Goal: Task Accomplishment & Management: Manage account settings

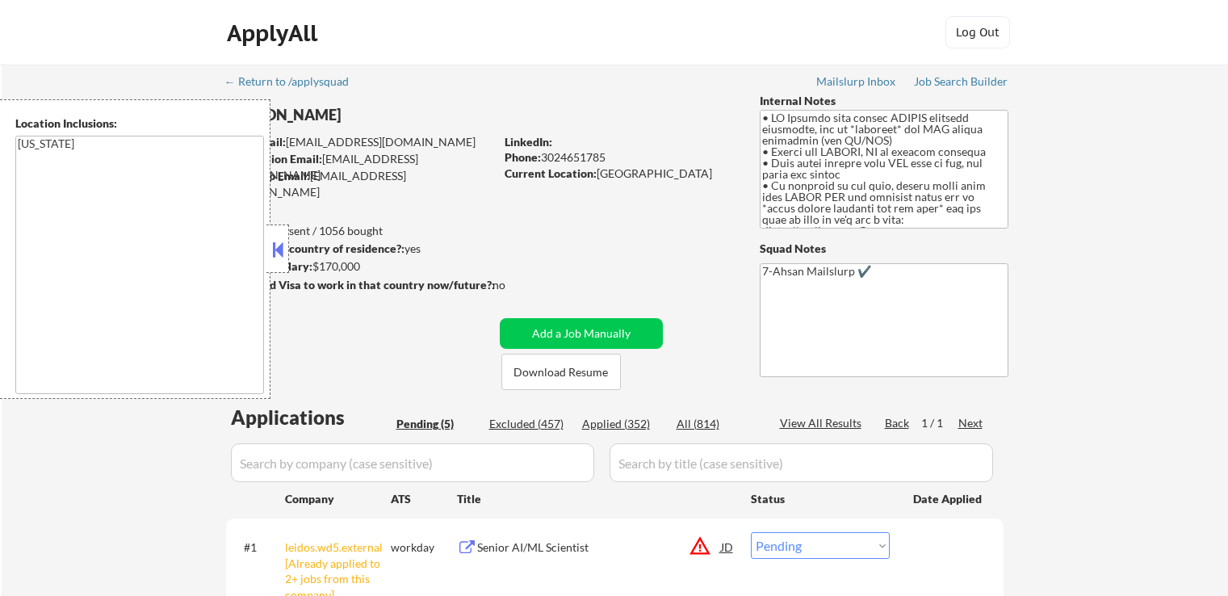
select select ""pending""
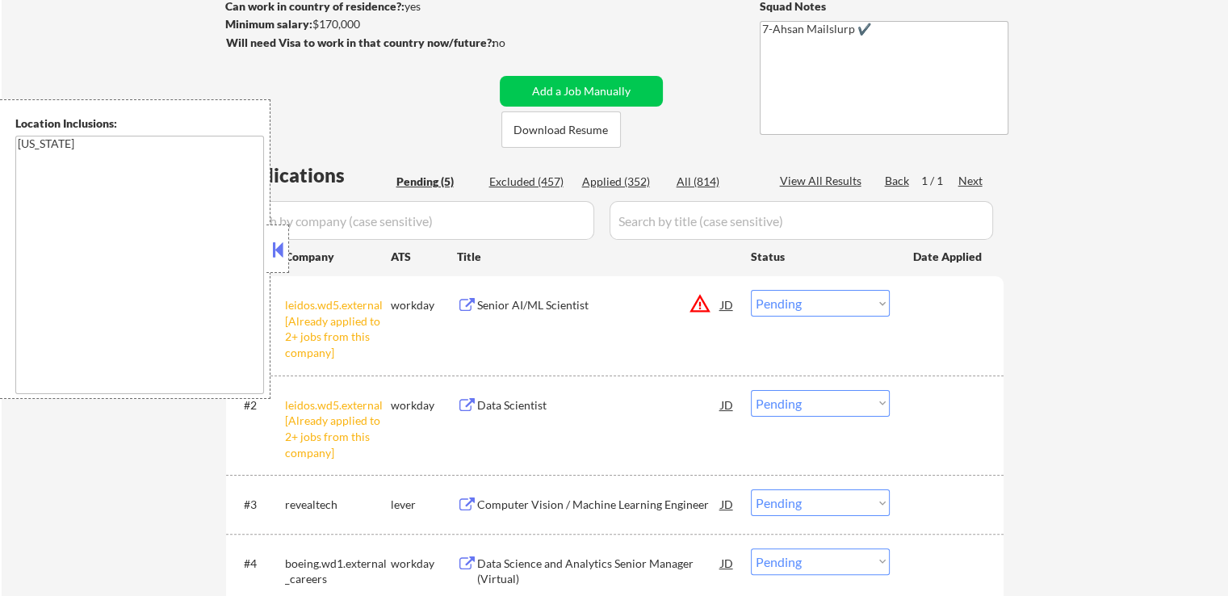
scroll to position [323, 0]
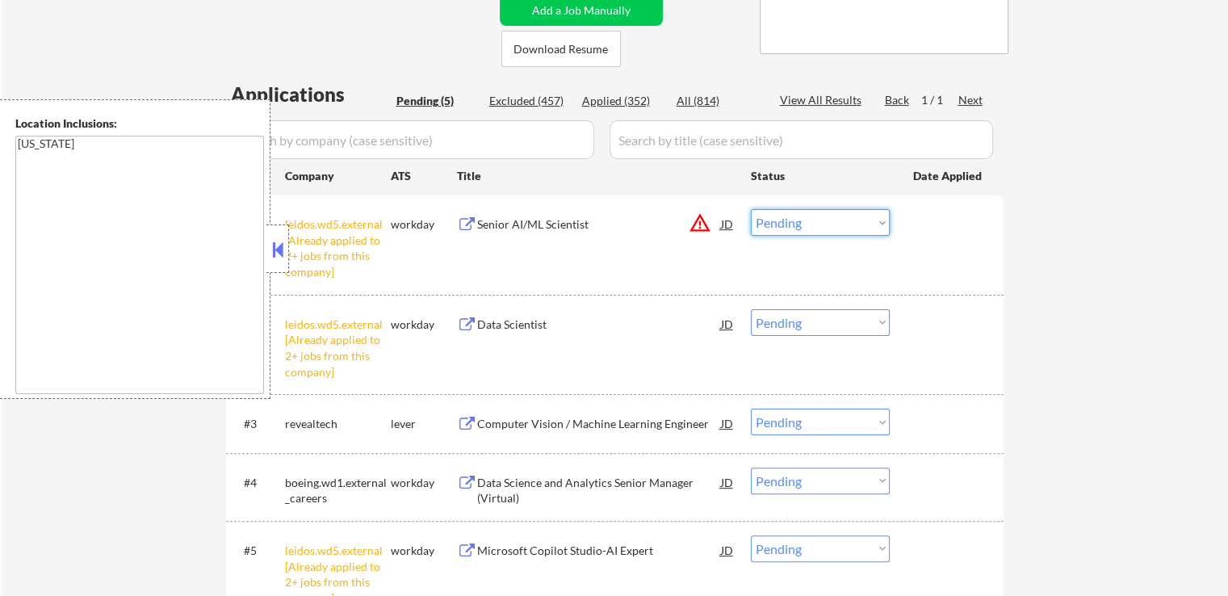
click at [801, 227] on select "Choose an option... Pending Applied Excluded (Questions) Excluded (Expired) Exc…" at bounding box center [820, 222] width 139 height 27
click at [751, 209] on select "Choose an option... Pending Applied Excluded (Questions) Excluded (Expired) Exc…" at bounding box center [820, 222] width 139 height 27
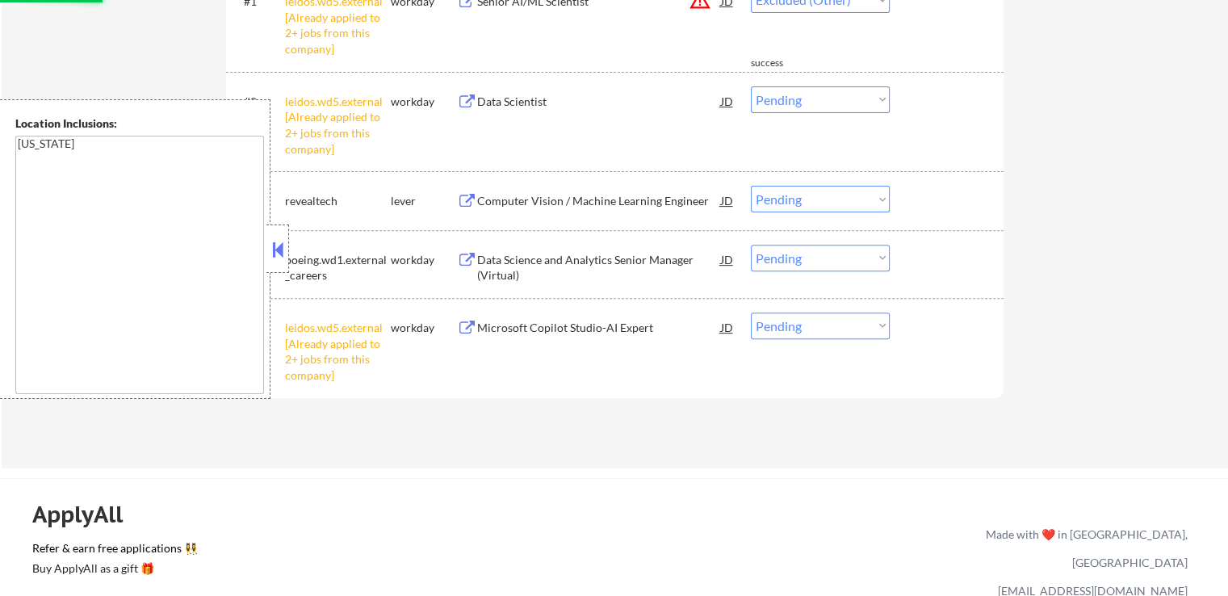
scroll to position [646, 0]
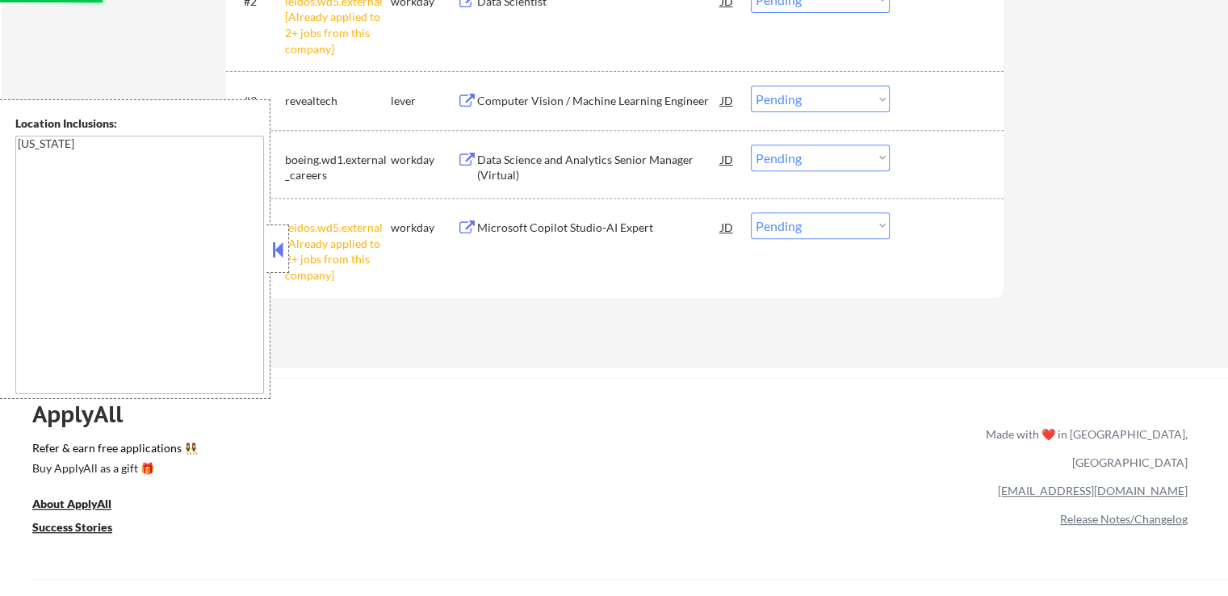
select select ""pending""
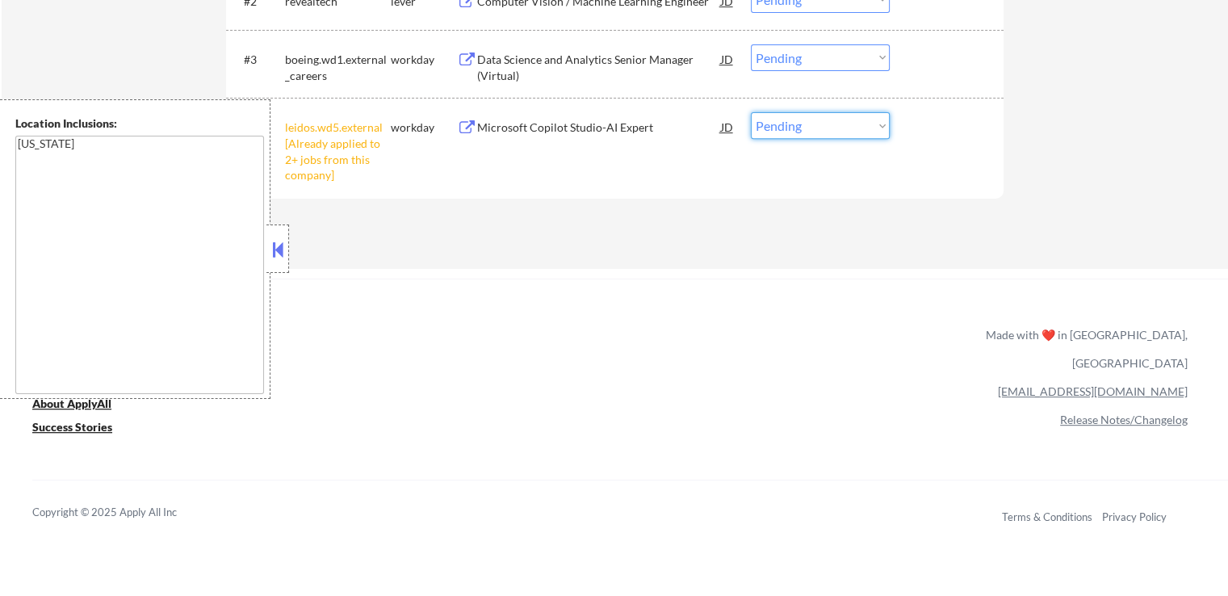
click at [837, 127] on select "Choose an option... Pending Applied Excluded (Questions) Excluded (Expired) Exc…" at bounding box center [820, 125] width 139 height 27
select select ""excluded__other_""
click at [751, 112] on select "Choose an option... Pending Applied Excluded (Questions) Excluded (Expired) Exc…" at bounding box center [820, 125] width 139 height 27
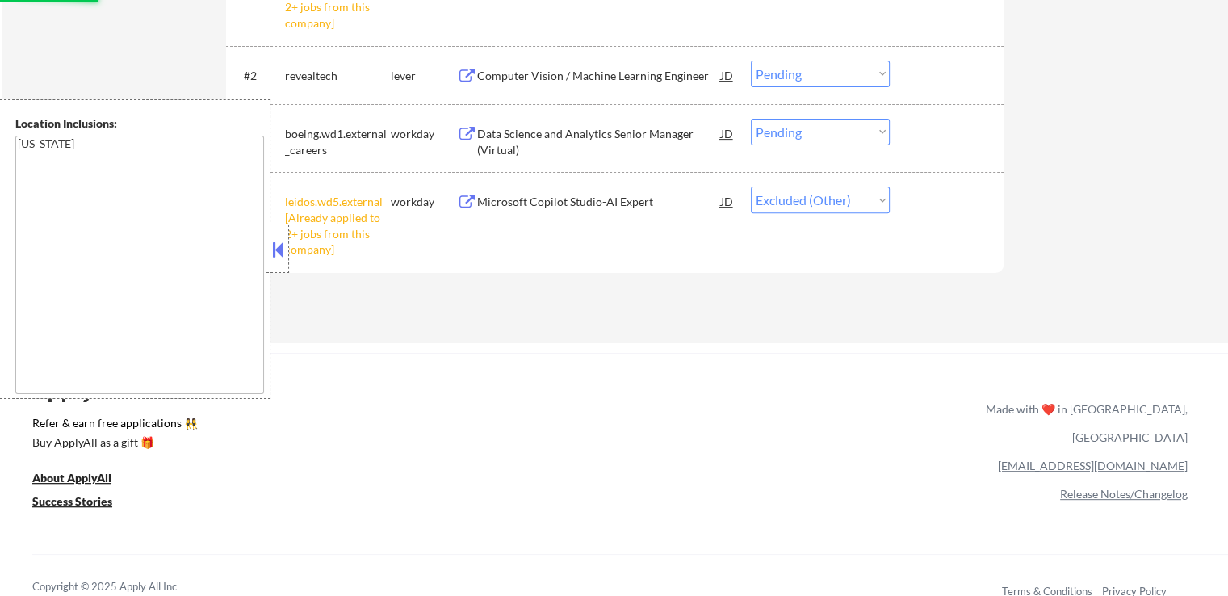
scroll to position [484, 0]
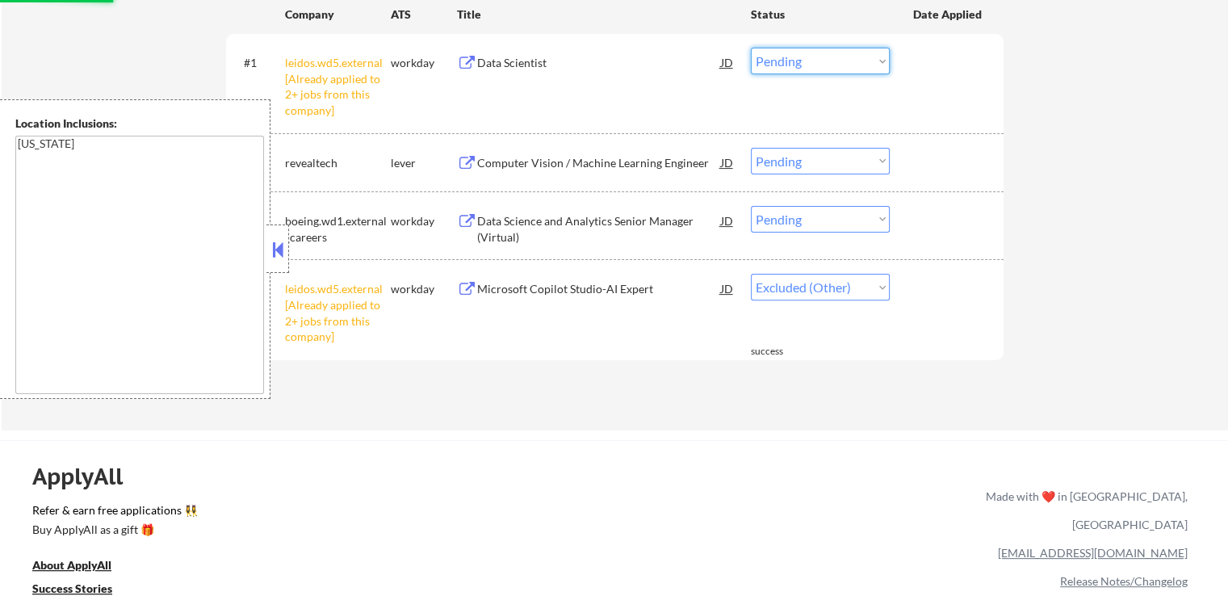
click at [804, 52] on select "Choose an option... Pending Applied Excluded (Questions) Excluded (Expired) Exc…" at bounding box center [820, 61] width 139 height 27
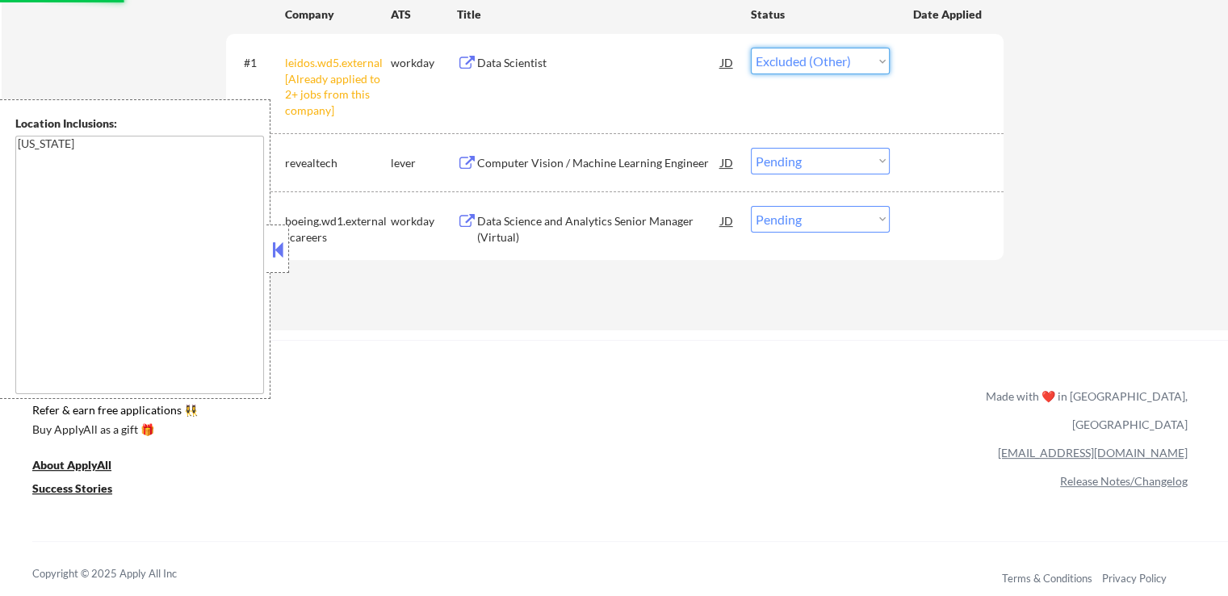
click at [751, 48] on select "Choose an option... Pending Applied Excluded (Questions) Excluded (Expired) Exc…" at bounding box center [820, 61] width 139 height 27
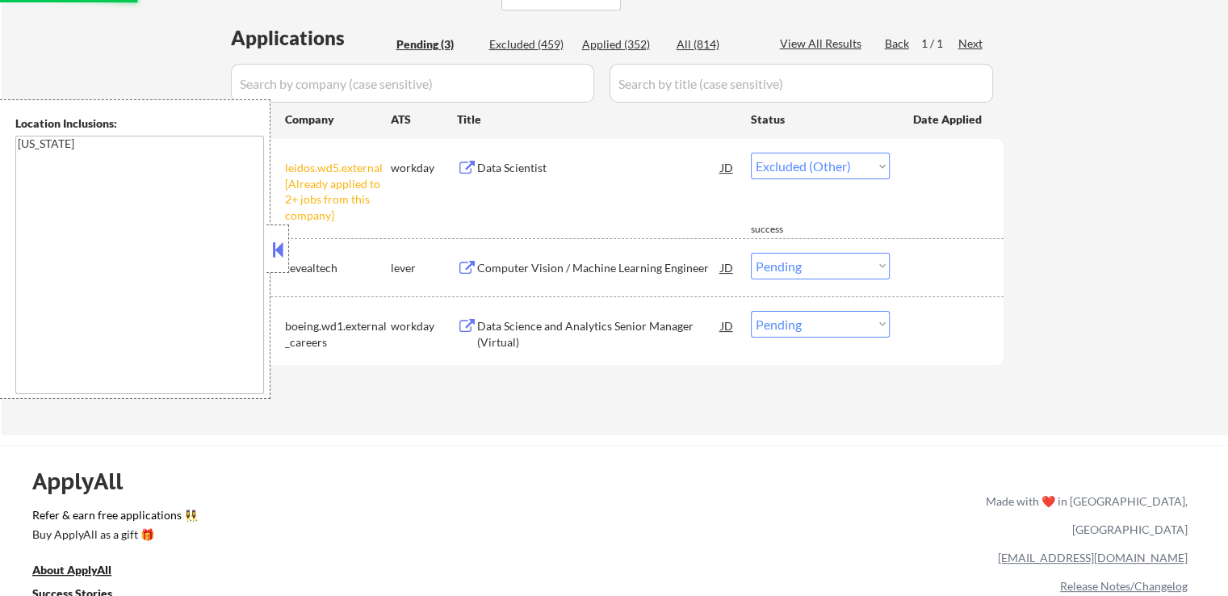
scroll to position [404, 0]
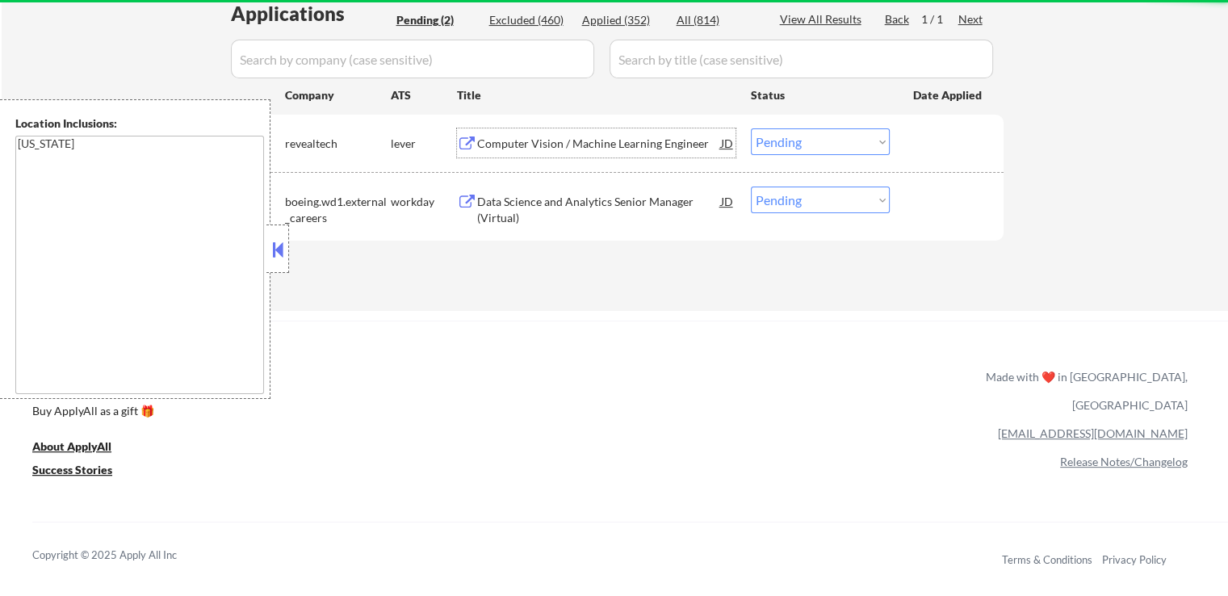
click at [568, 148] on div "Computer Vision / Machine Learning Engineer" at bounding box center [599, 144] width 244 height 16
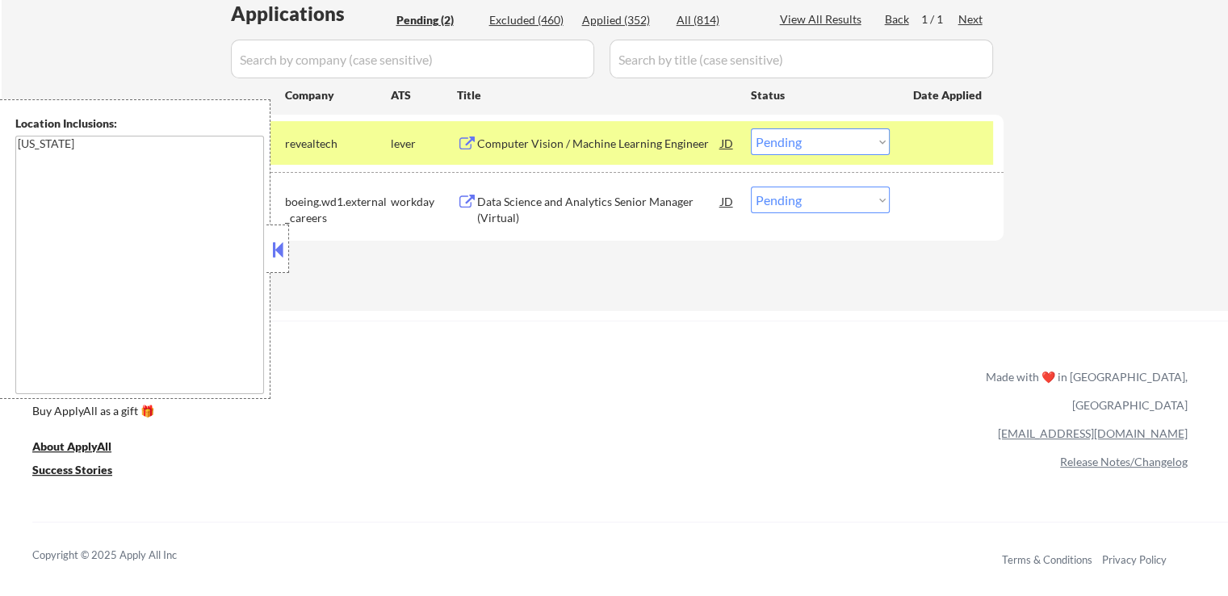
click at [549, 198] on div "Data Science and Analytics Senior Manager (Virtual)" at bounding box center [599, 209] width 244 height 31
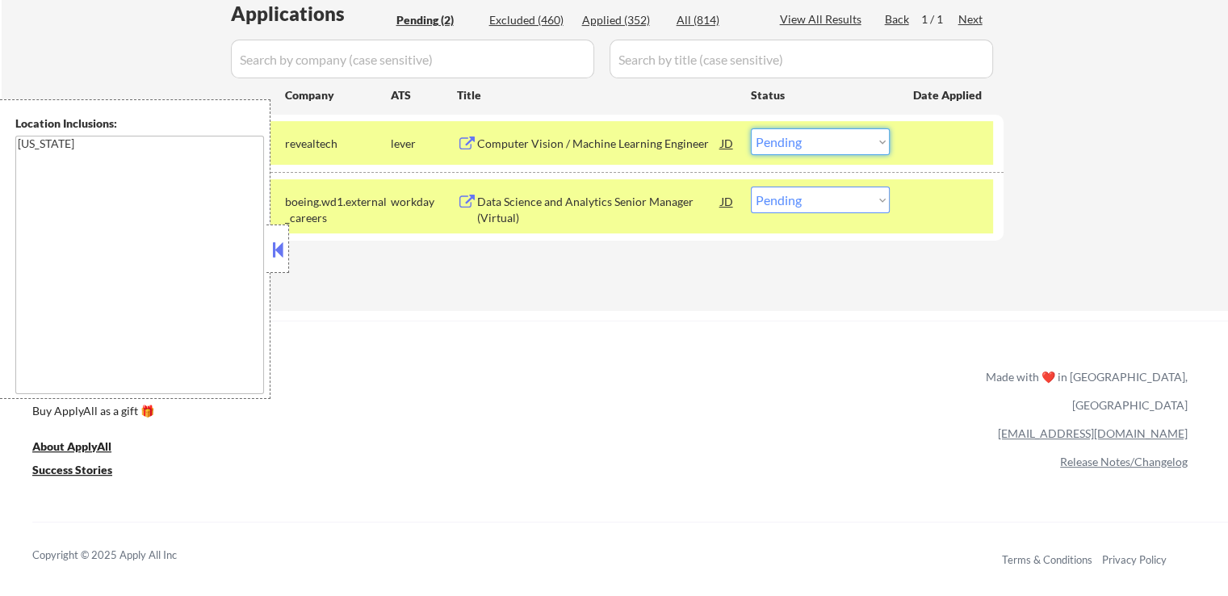
drag, startPoint x: 830, startPoint y: 144, endPoint x: 836, endPoint y: 153, distance: 11.0
click at [830, 144] on select "Choose an option... Pending Applied Excluded (Questions) Excluded (Expired) Exc…" at bounding box center [820, 141] width 139 height 27
click at [751, 128] on select "Choose an option... Pending Applied Excluded (Questions) Excluded (Expired) Exc…" at bounding box center [820, 141] width 139 height 27
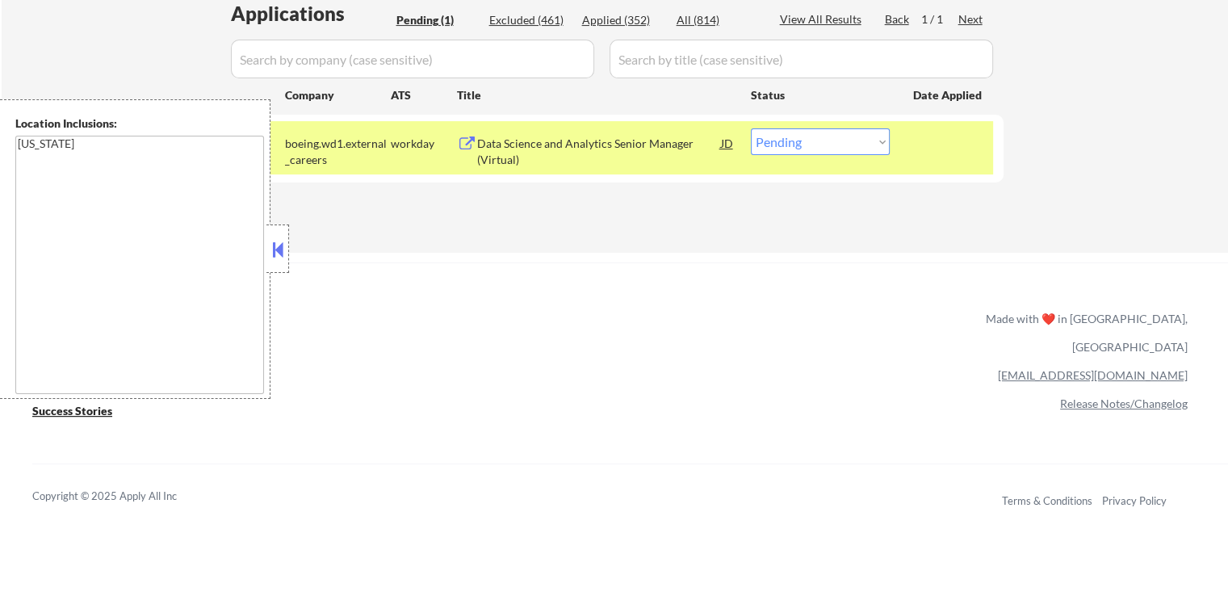
drag, startPoint x: 809, startPoint y: 138, endPoint x: 815, endPoint y: 146, distance: 10.3
click at [810, 138] on select "Choose an option... Pending Applied Excluded (Questions) Excluded (Expired) Exc…" at bounding box center [820, 141] width 139 height 27
select select ""applied""
click at [751, 128] on select "Choose an option... Pending Applied Excluded (Questions) Excluded (Expired) Exc…" at bounding box center [820, 141] width 139 height 27
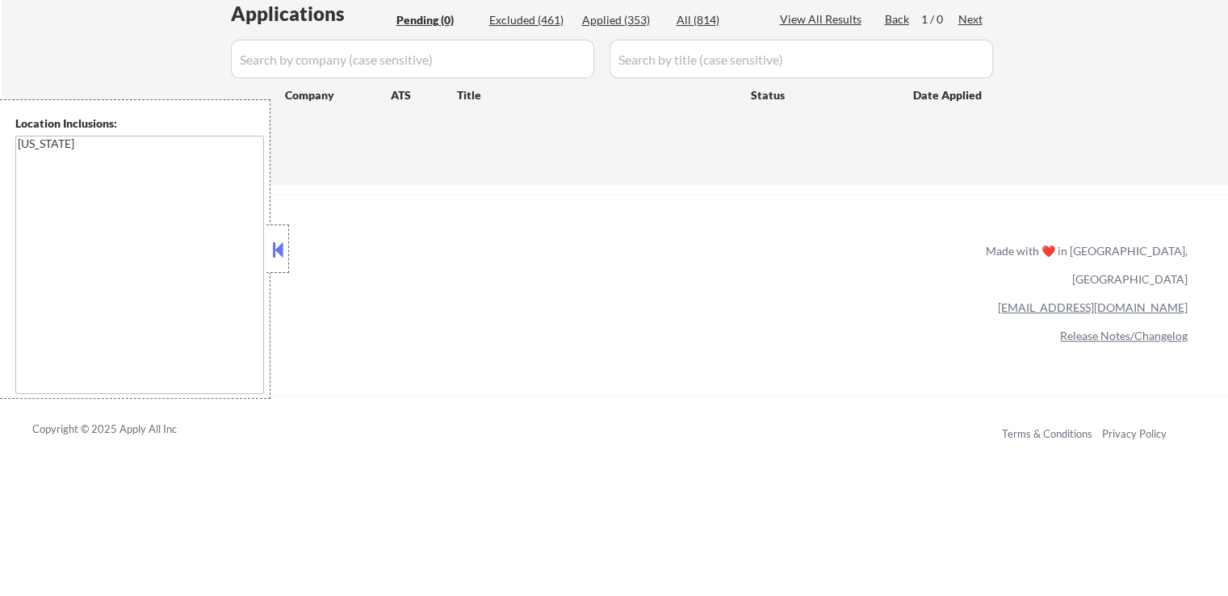
click at [641, 14] on div "Applied (353)" at bounding box center [622, 20] width 81 height 16
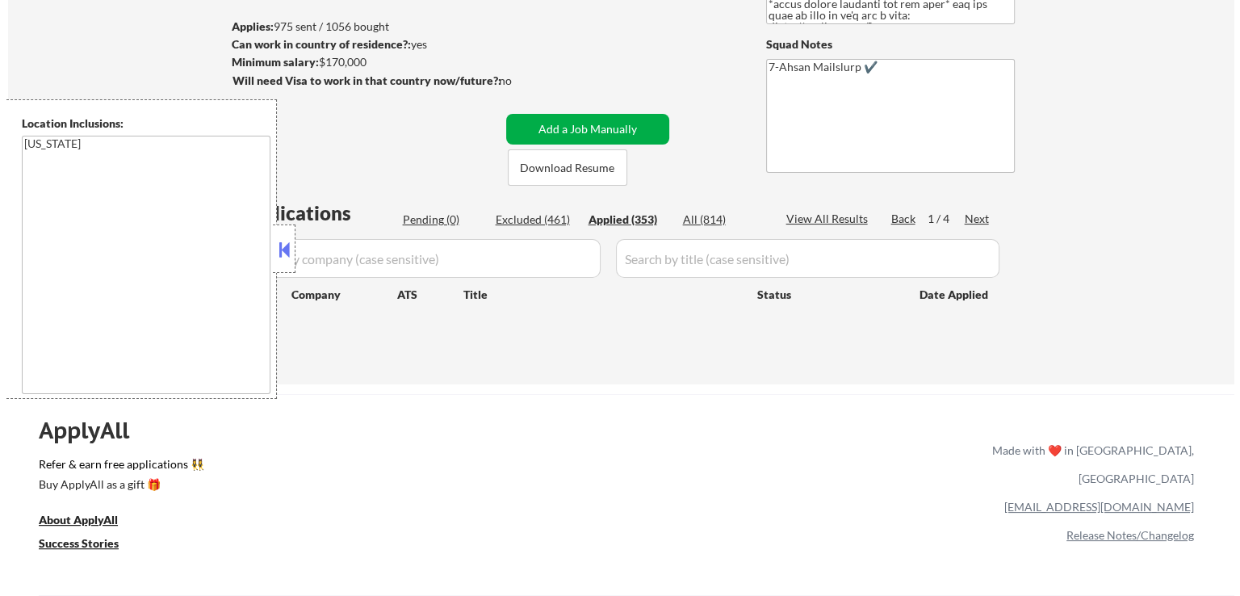
scroll to position [161, 0]
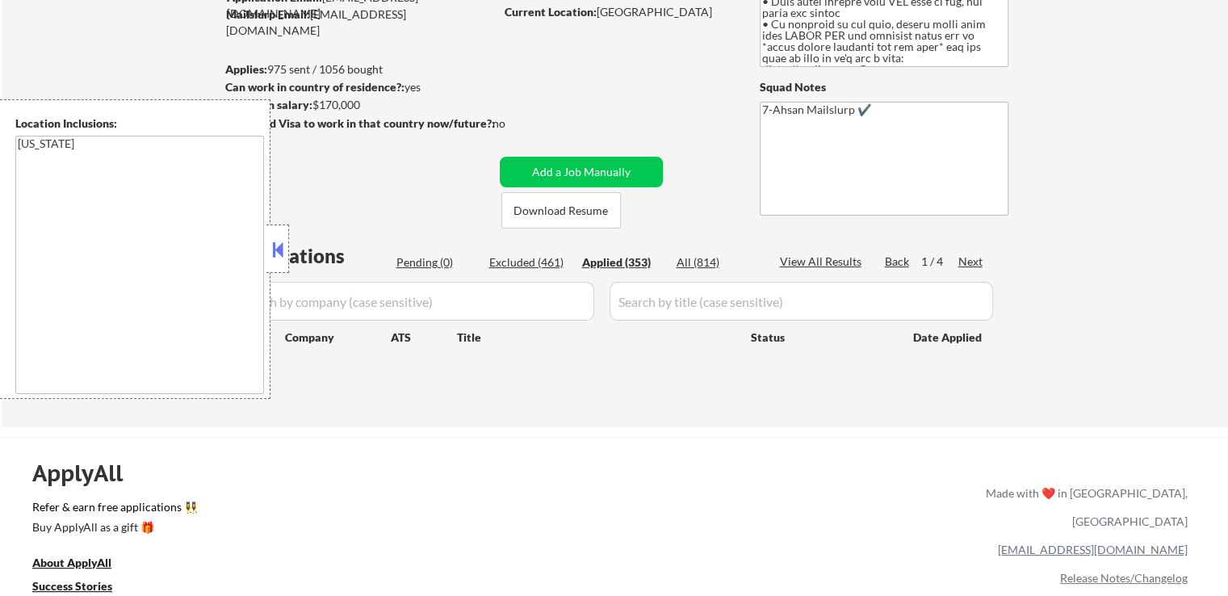
select select ""applied""
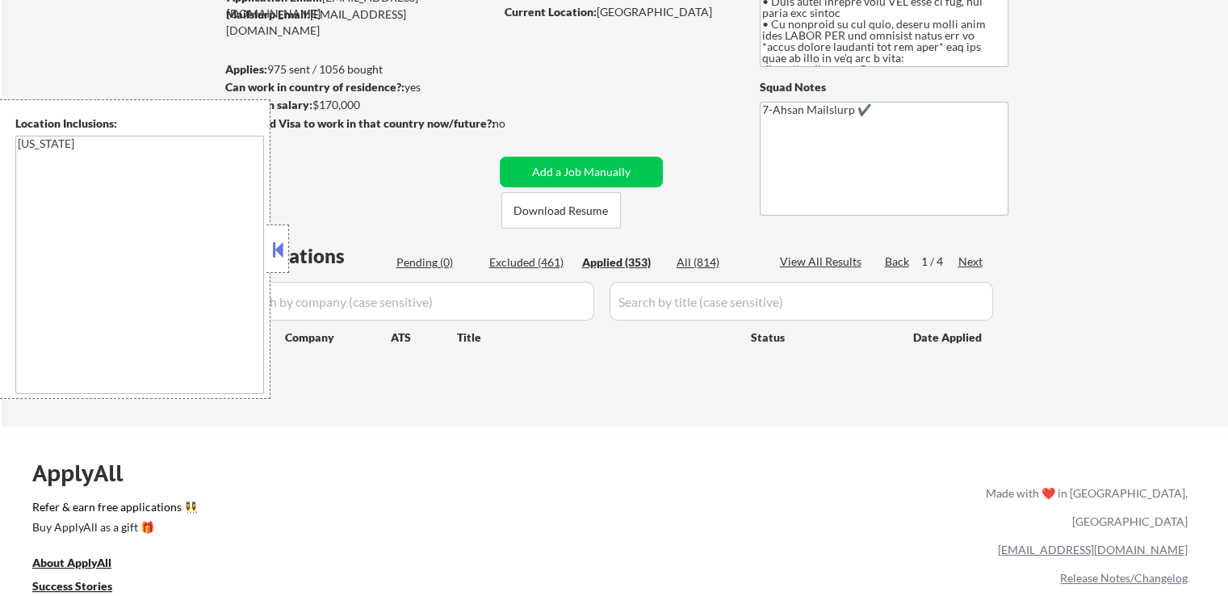
select select ""applied""
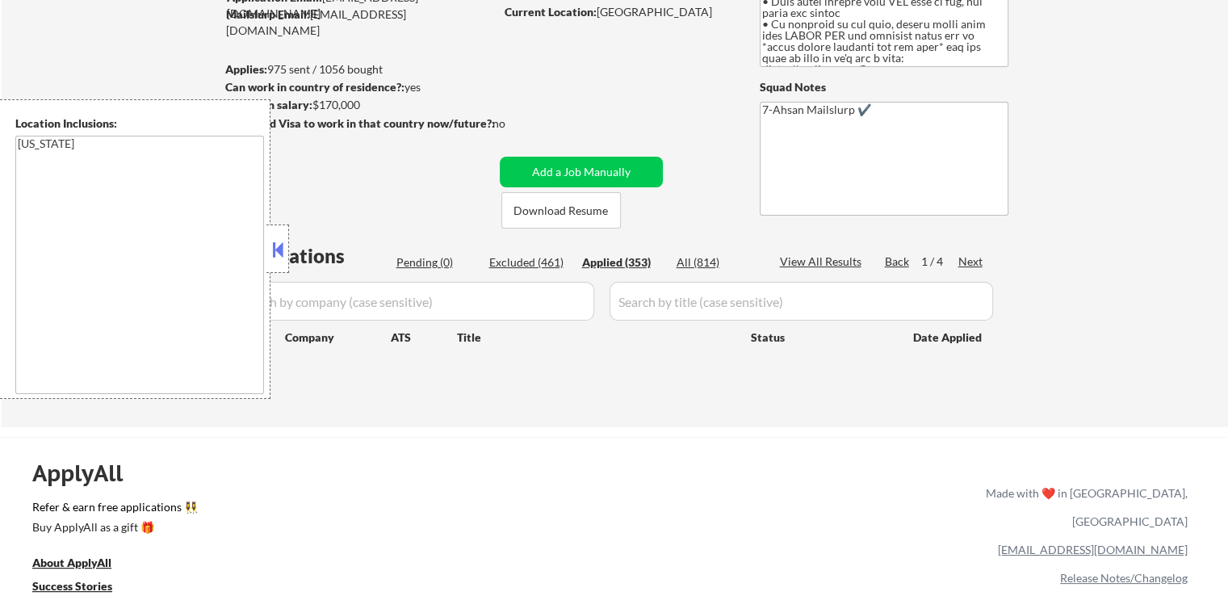
select select ""applied""
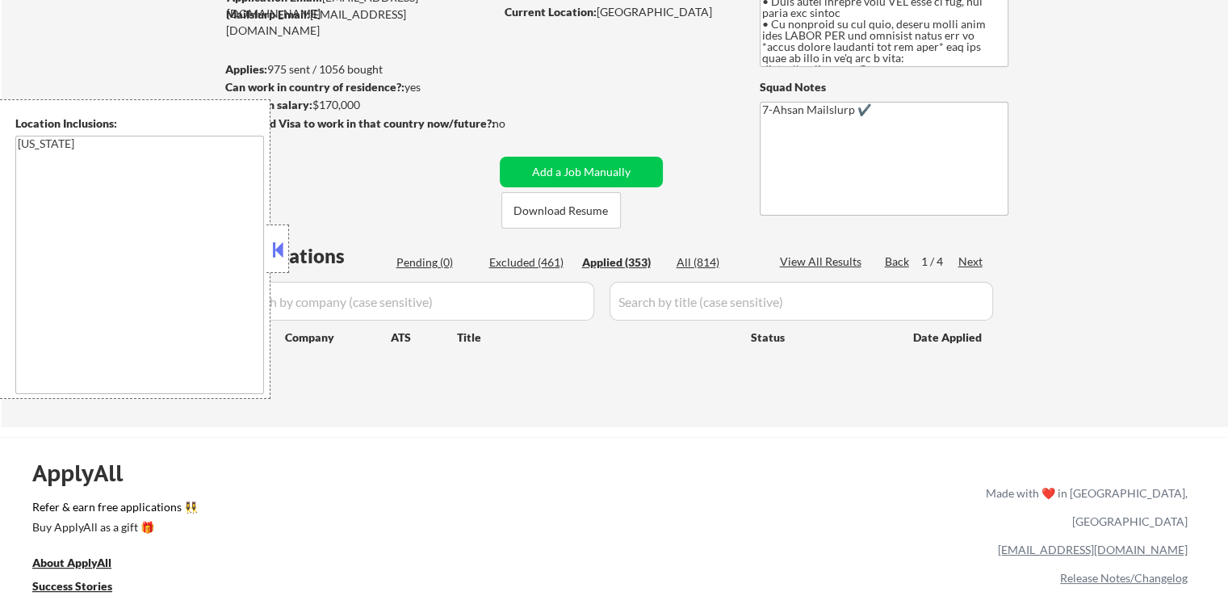
select select ""applied""
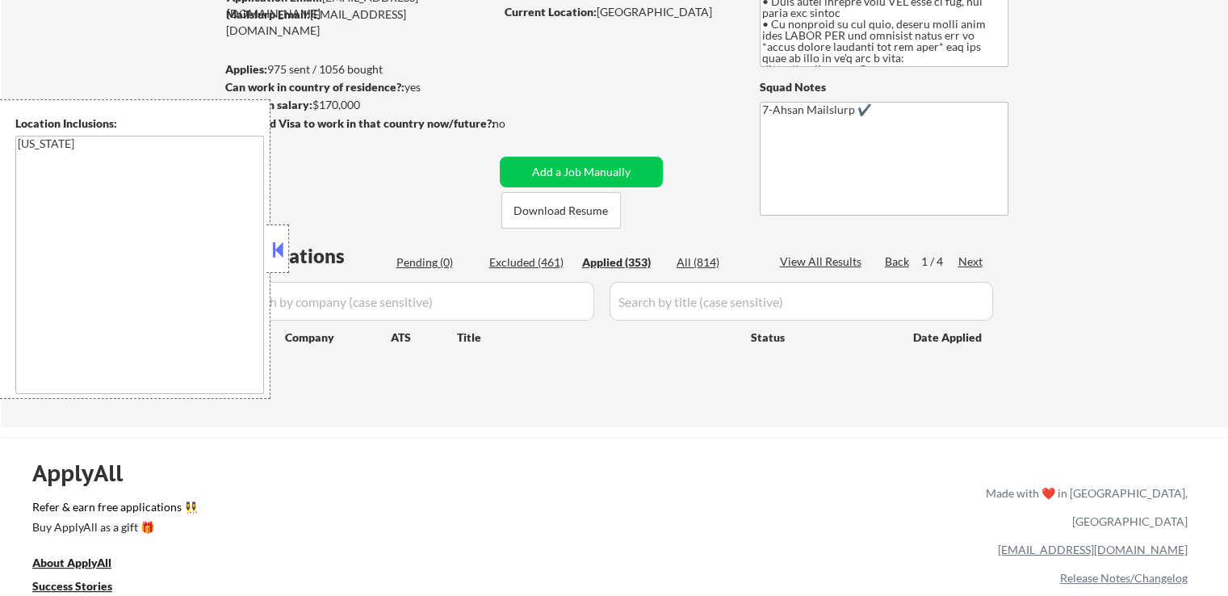
select select ""applied""
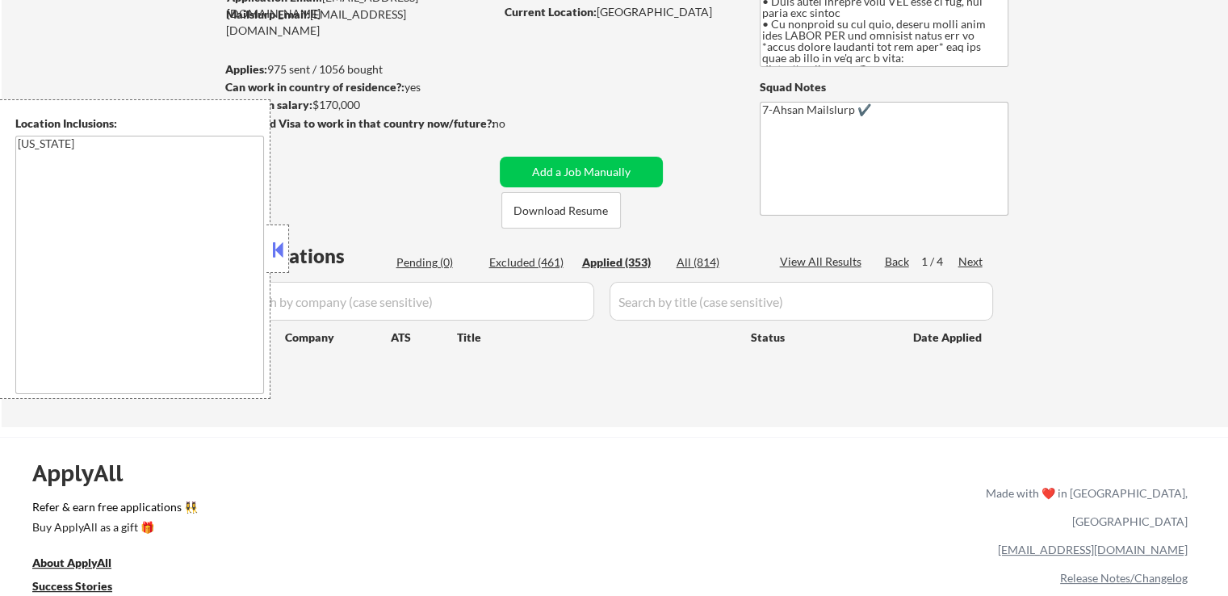
select select ""applied""
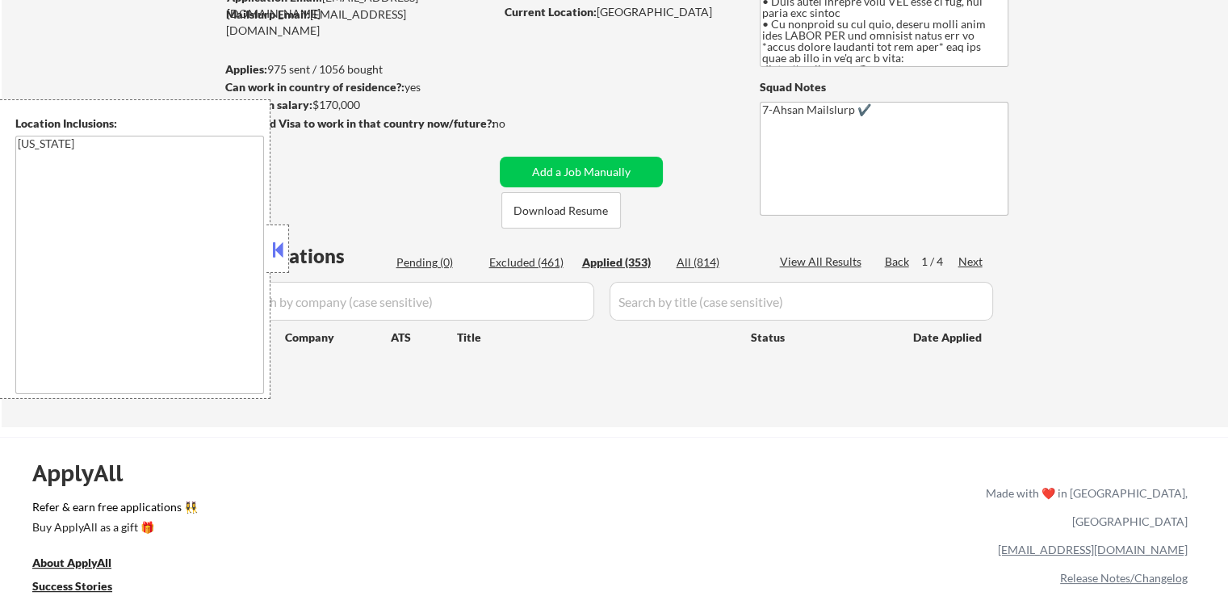
select select ""applied""
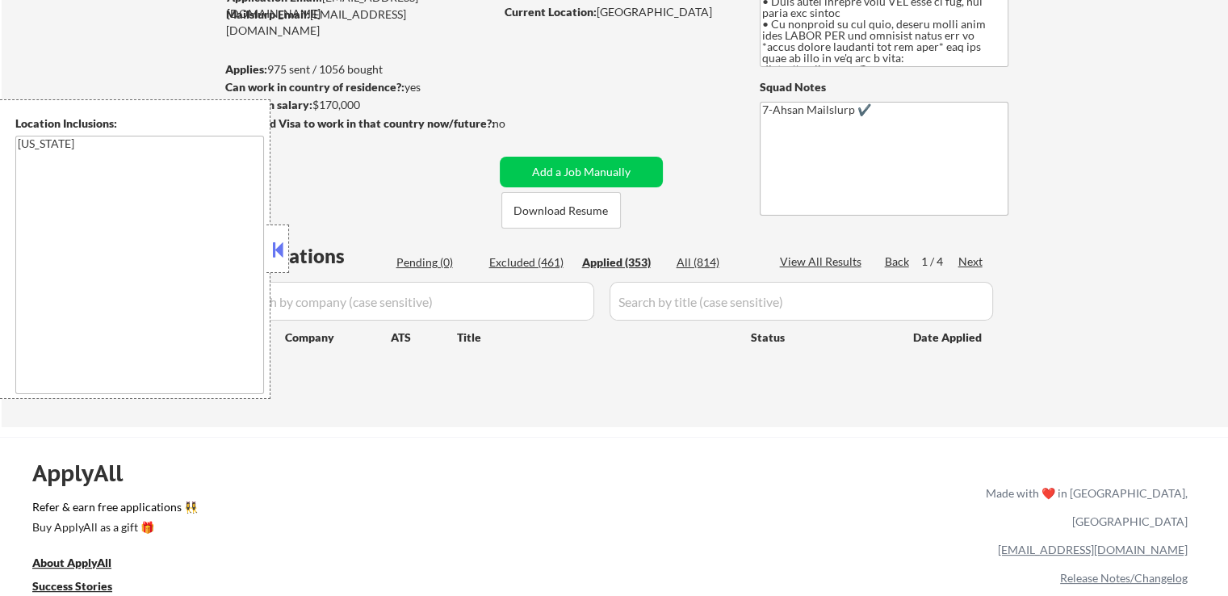
select select ""applied""
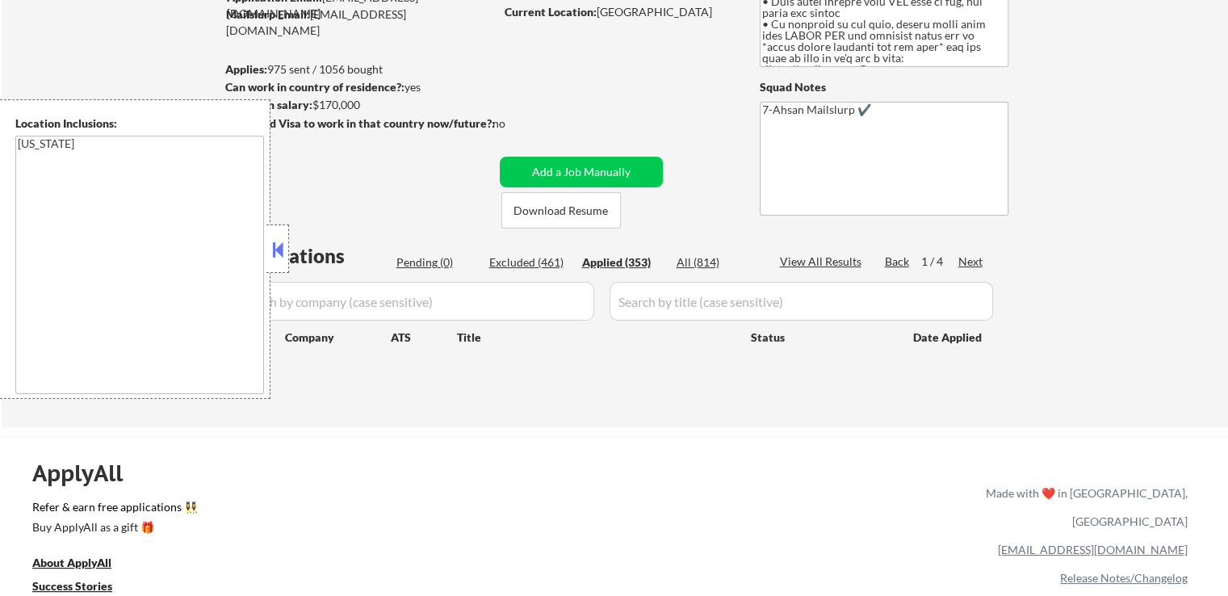
select select ""applied""
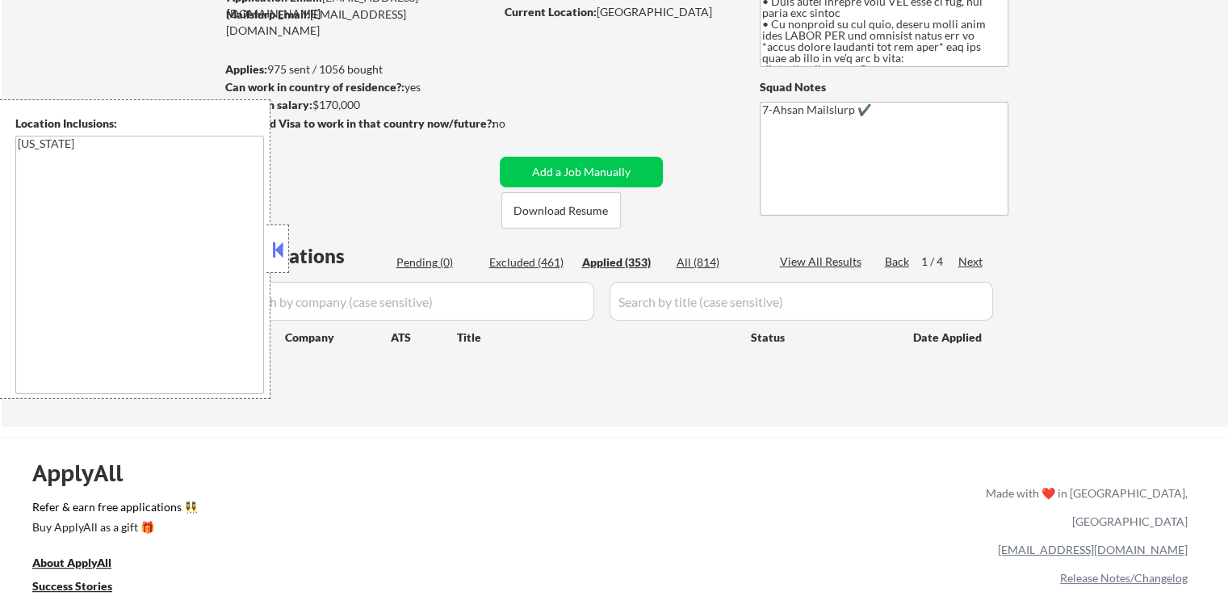
select select ""applied""
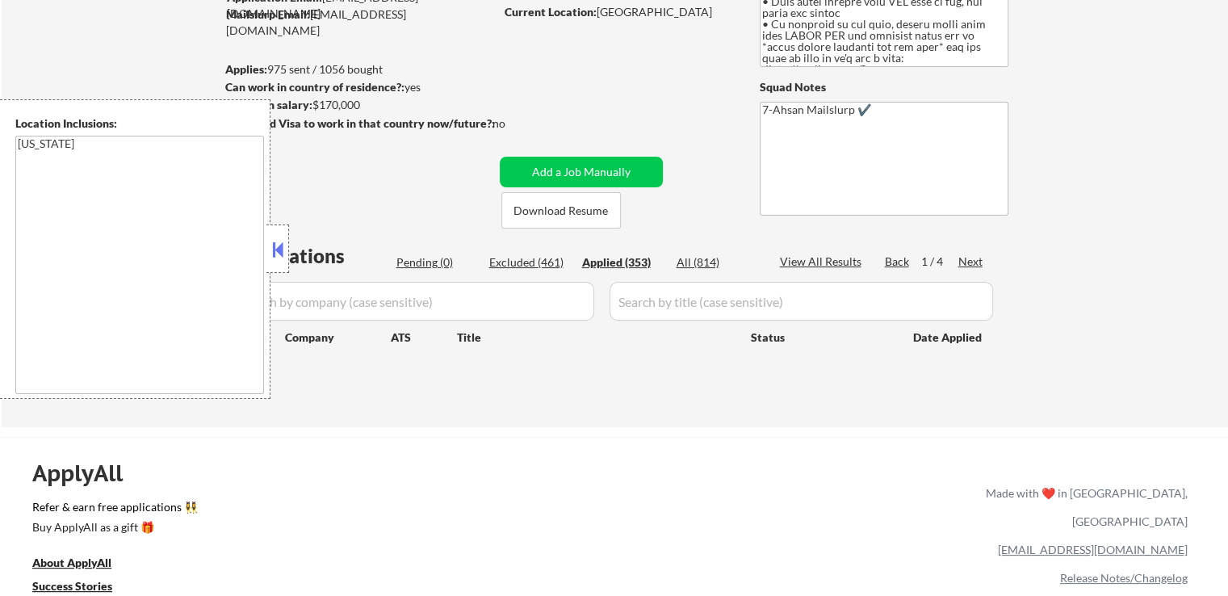
select select ""applied""
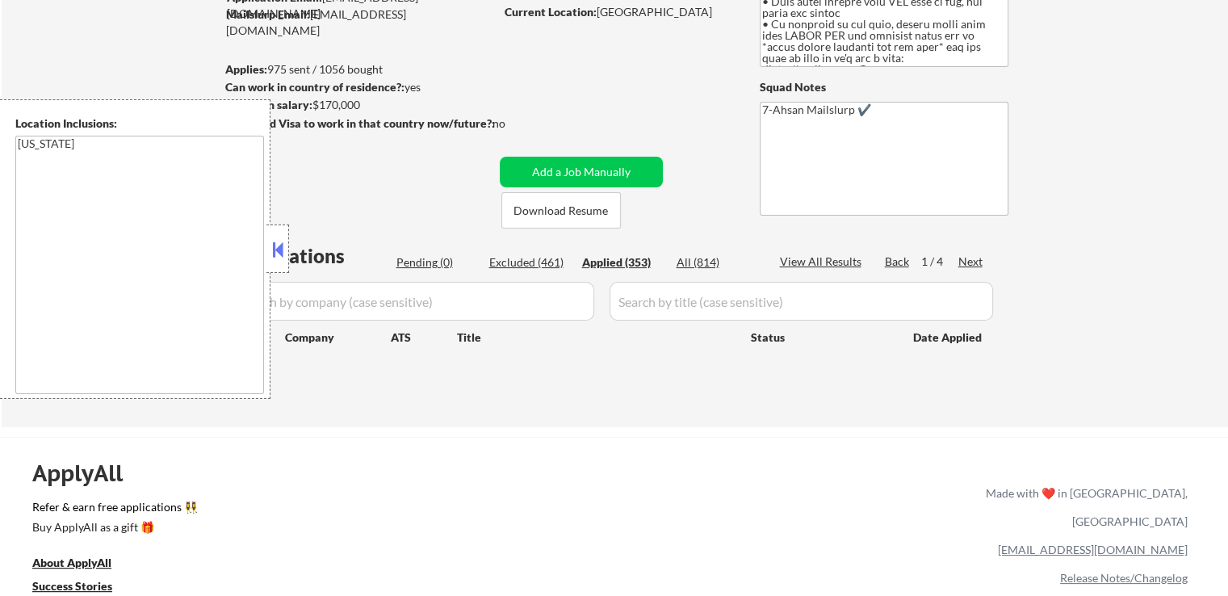
select select ""applied""
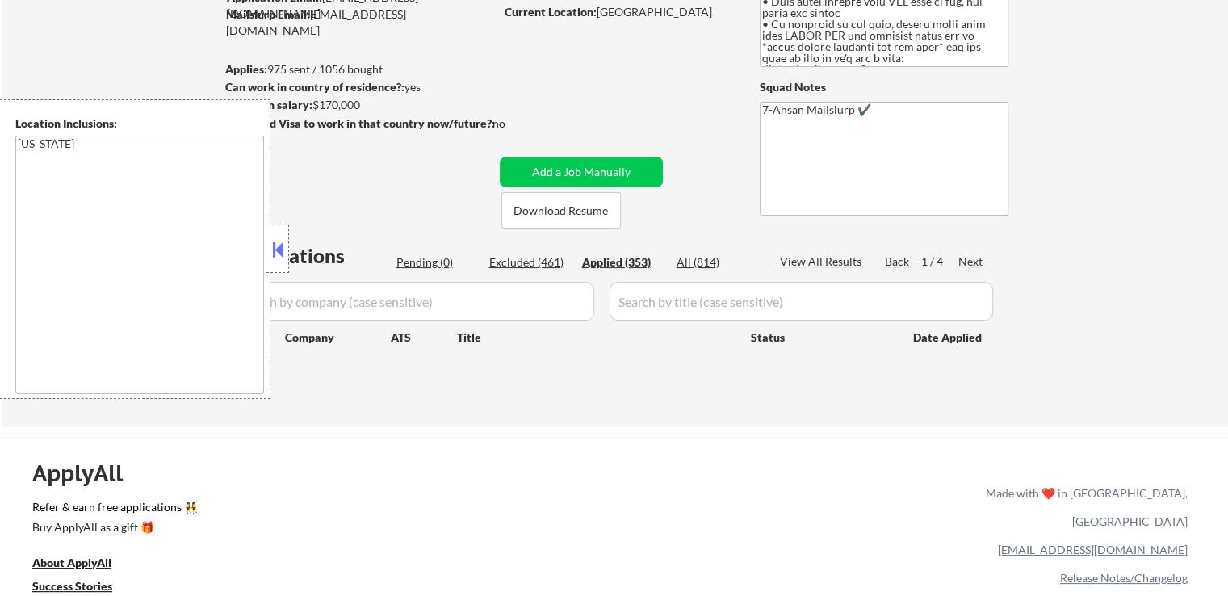
select select ""applied""
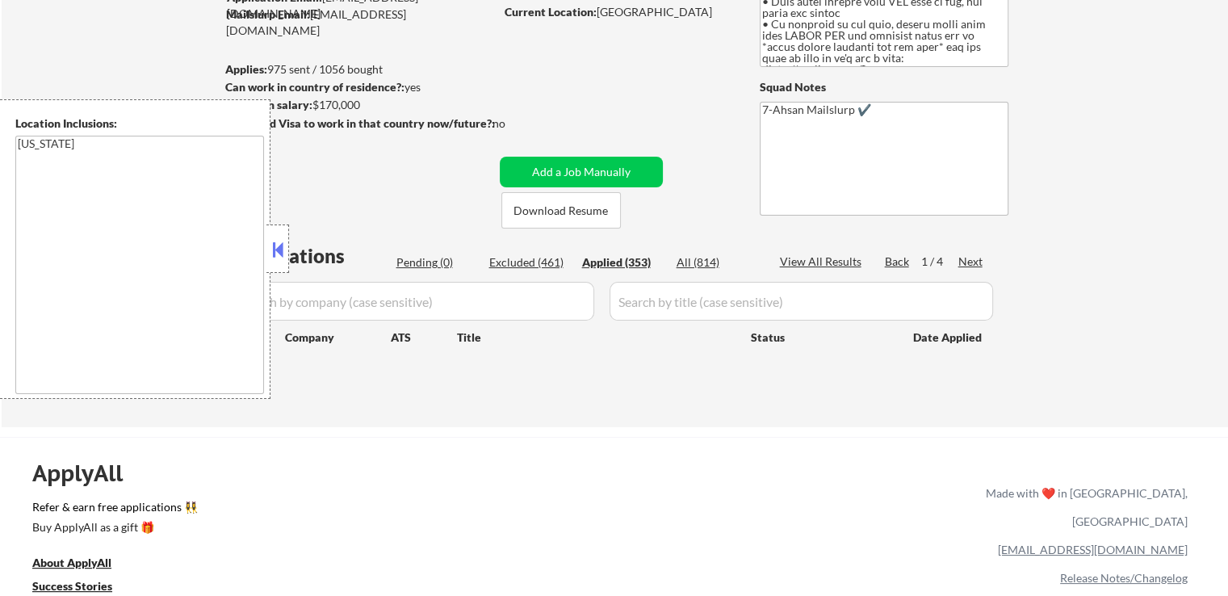
select select ""applied""
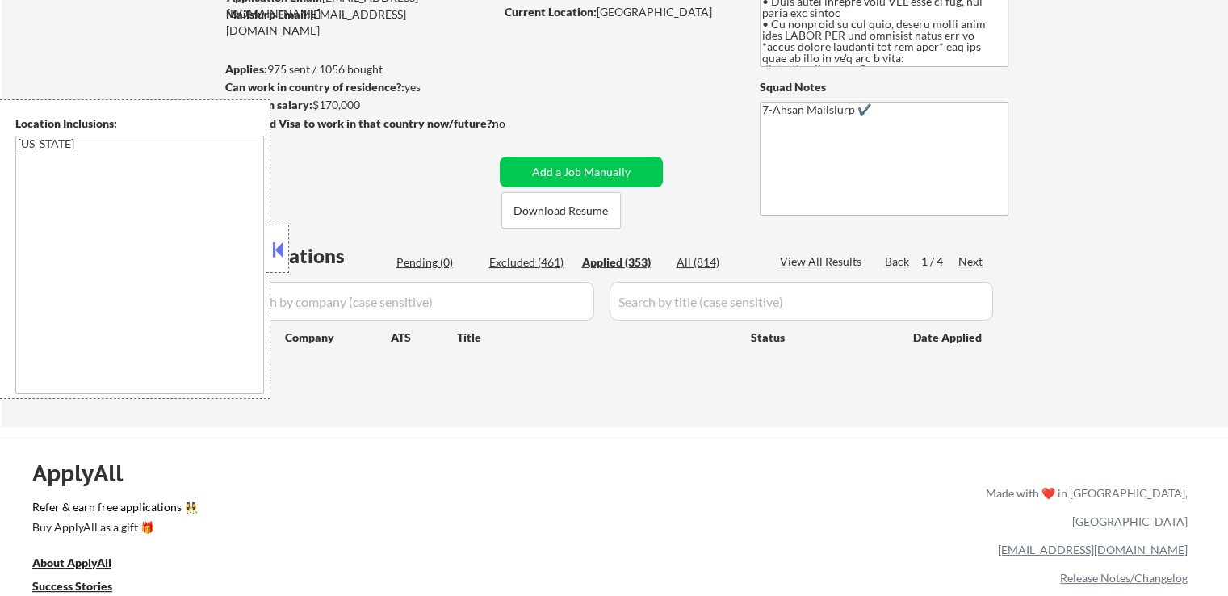
select select ""applied""
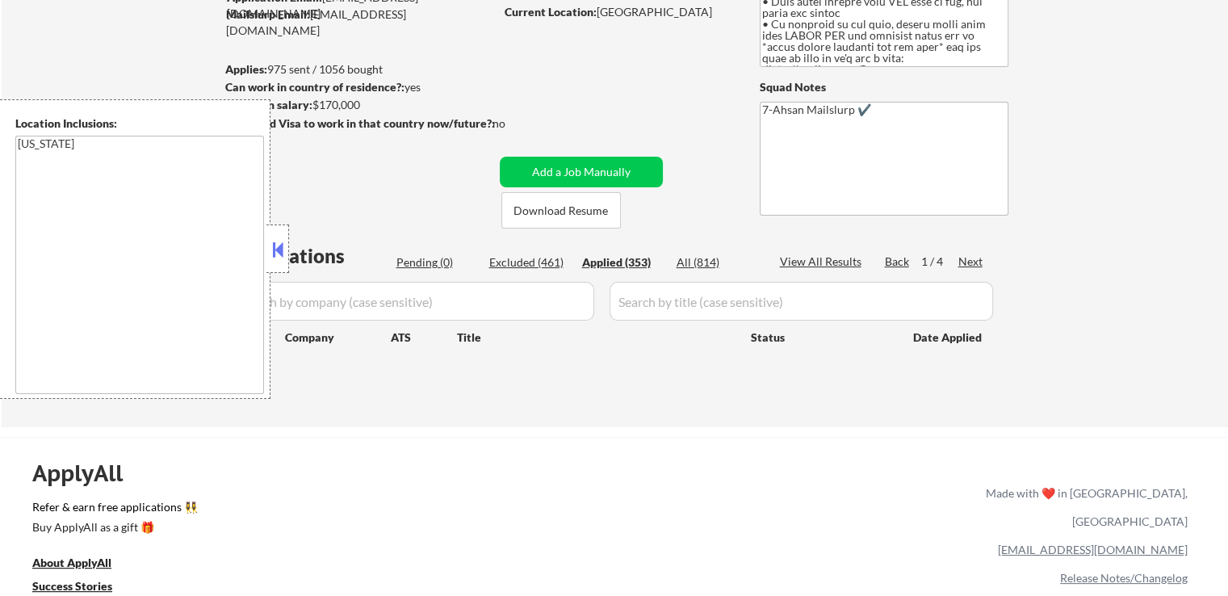
select select ""applied""
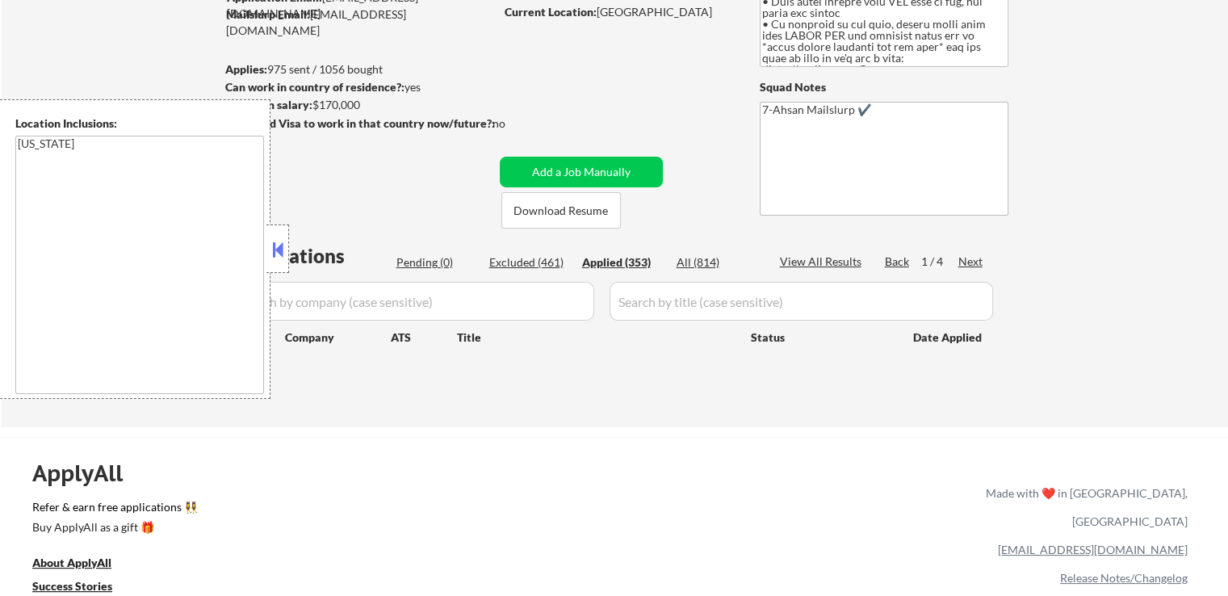
select select ""applied""
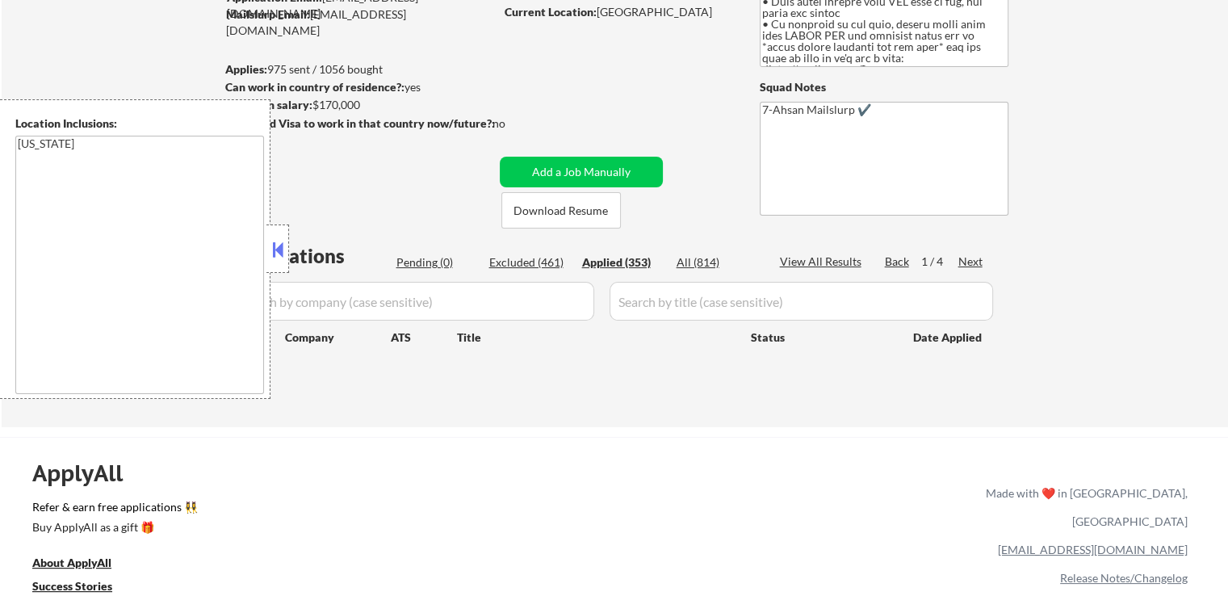
select select ""applied""
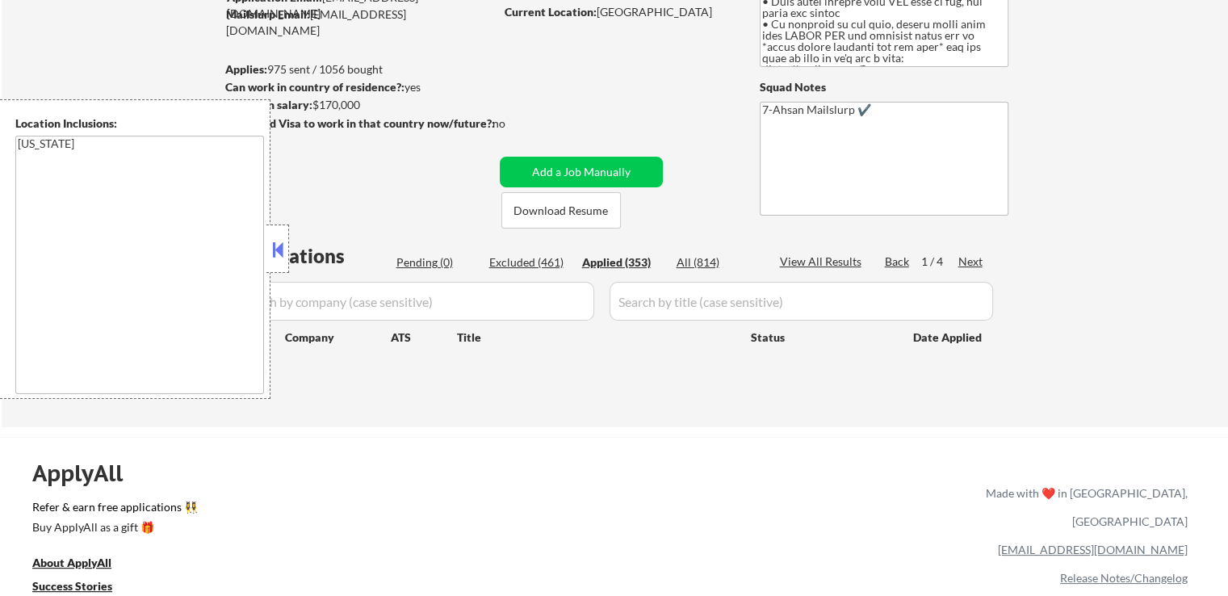
select select ""applied""
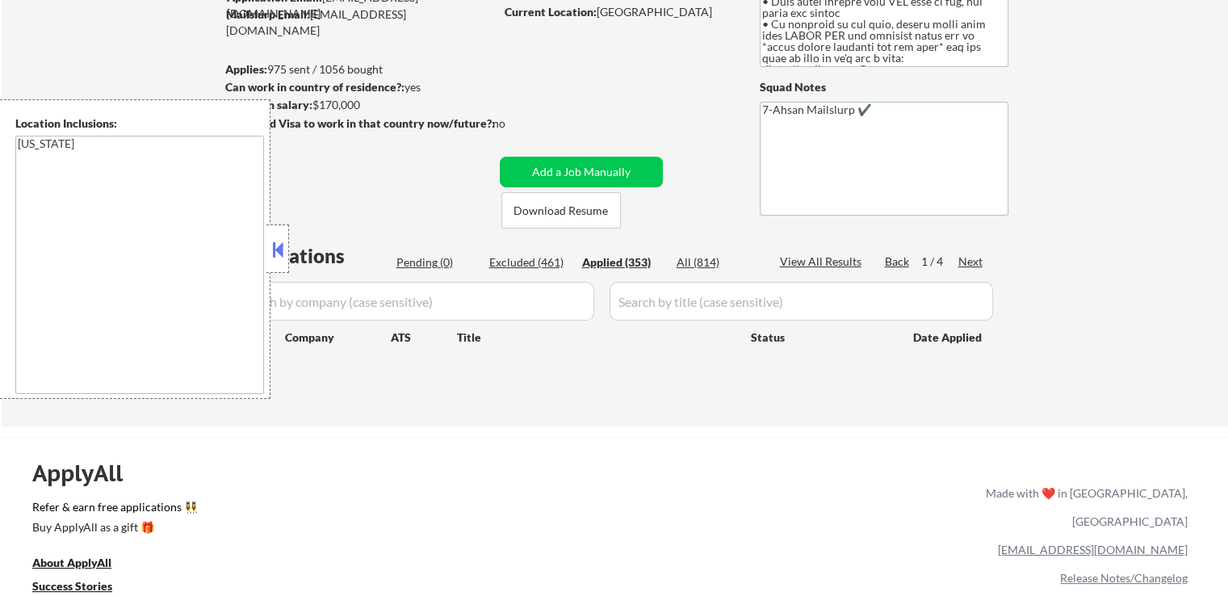
select select ""applied""
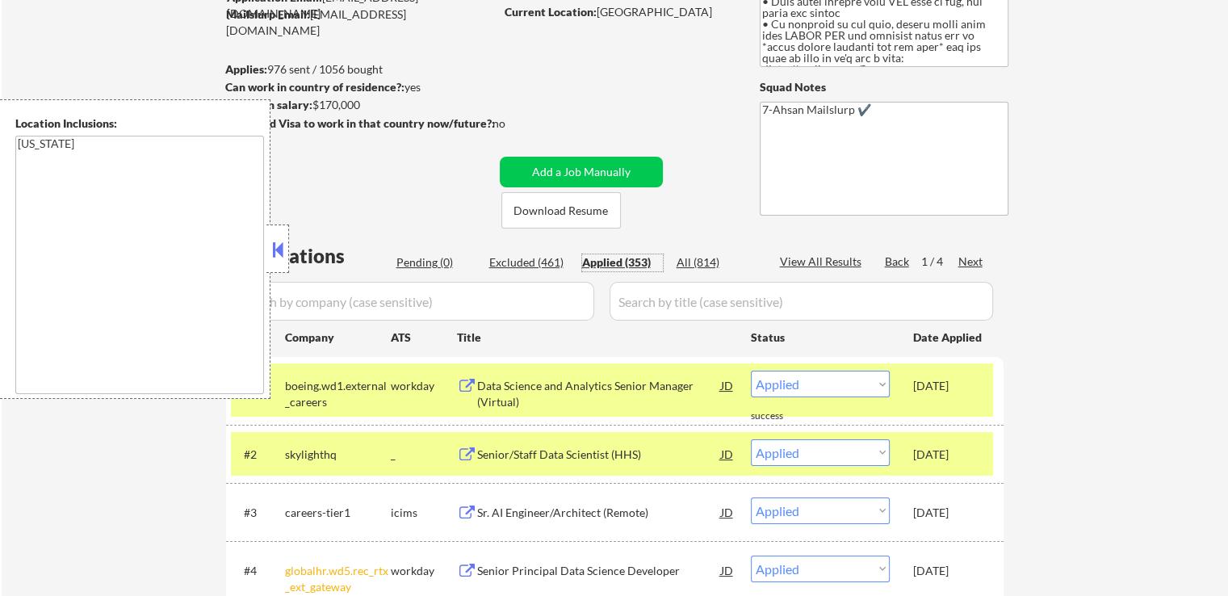
click at [626, 259] on div "Applied (353)" at bounding box center [622, 262] width 81 height 16
click at [496, 307] on input "input" at bounding box center [412, 301] width 363 height 39
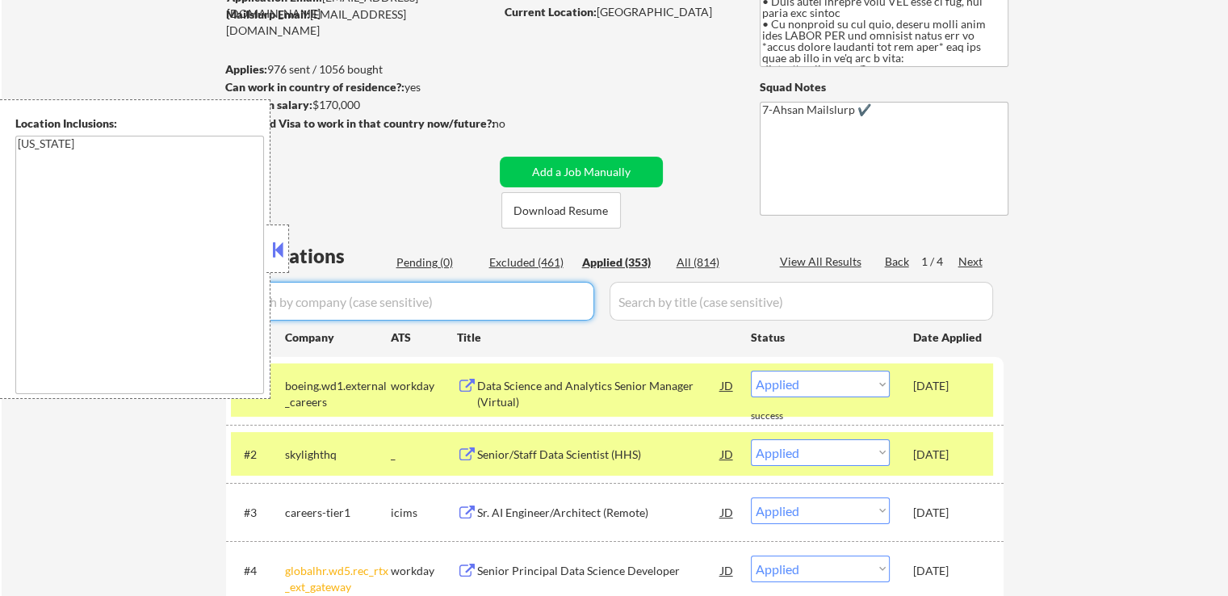
paste input "skylighthq"
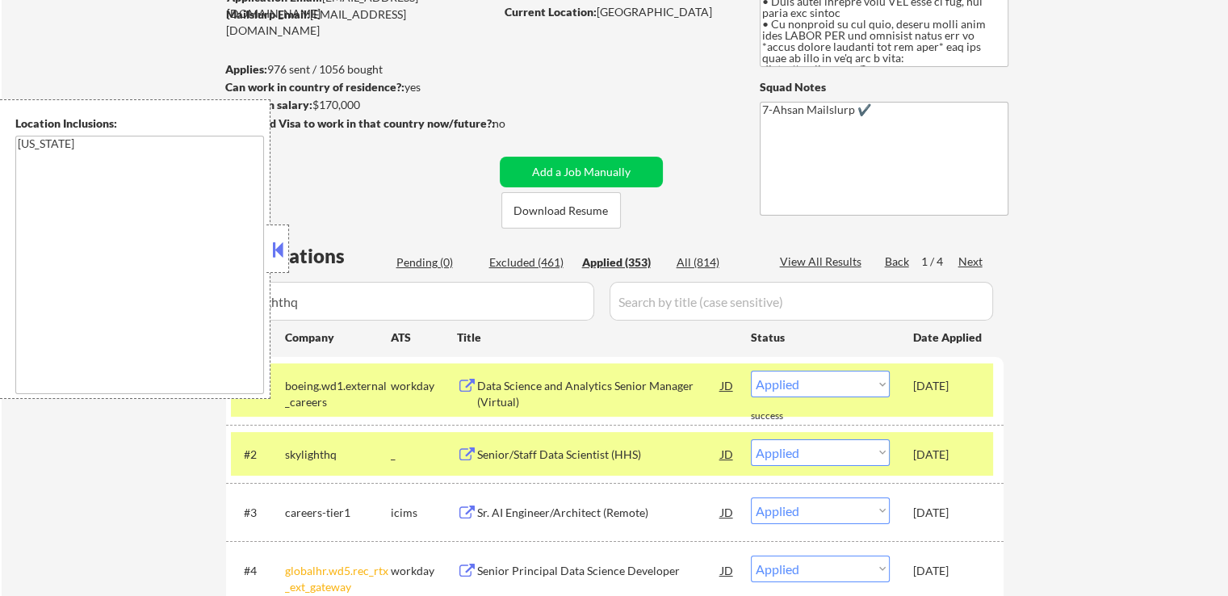
click at [273, 242] on button at bounding box center [278, 249] width 18 height 24
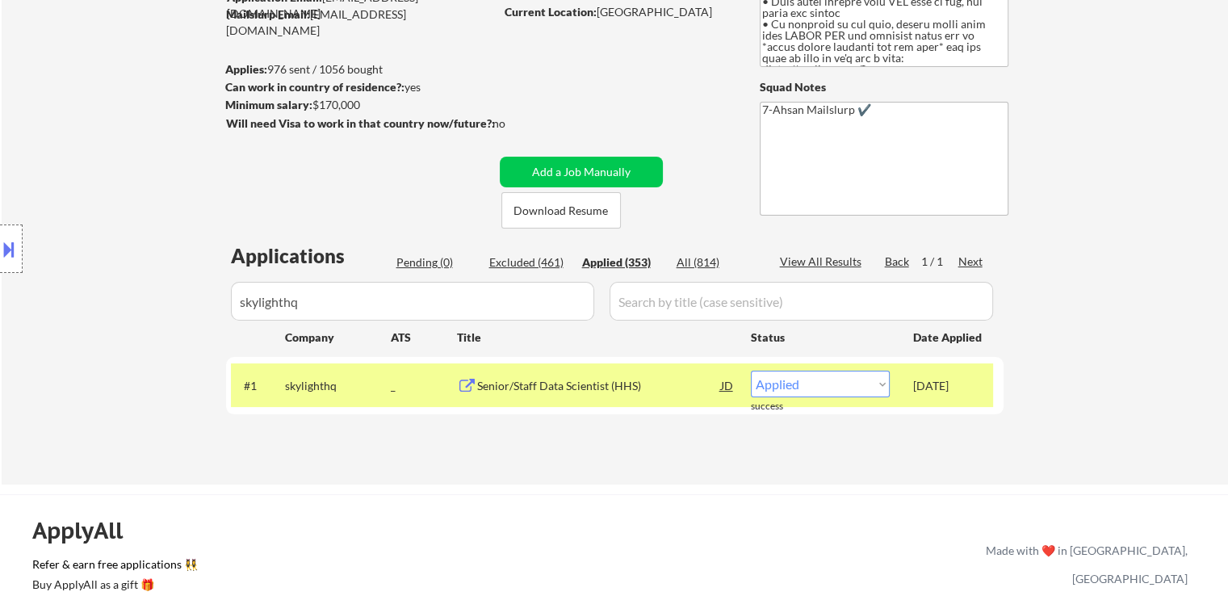
click at [550, 301] on input "input" at bounding box center [412, 301] width 363 height 39
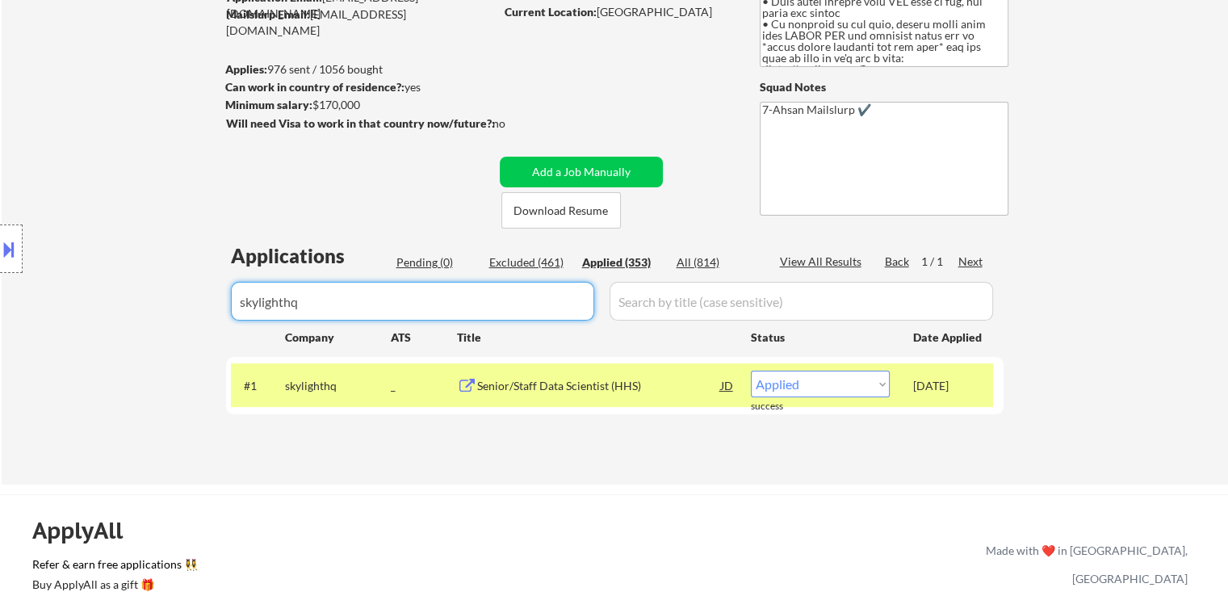
paste input "skylighthqbah"
drag, startPoint x: 485, startPoint y: 303, endPoint x: 136, endPoint y: 328, distance: 349.5
click at [136, 328] on body "← Return to /applysquad Mailslurp Inbox Job Search Builder Saurabh Arora User E…" at bounding box center [614, 137] width 1228 height 596
paste input "input"
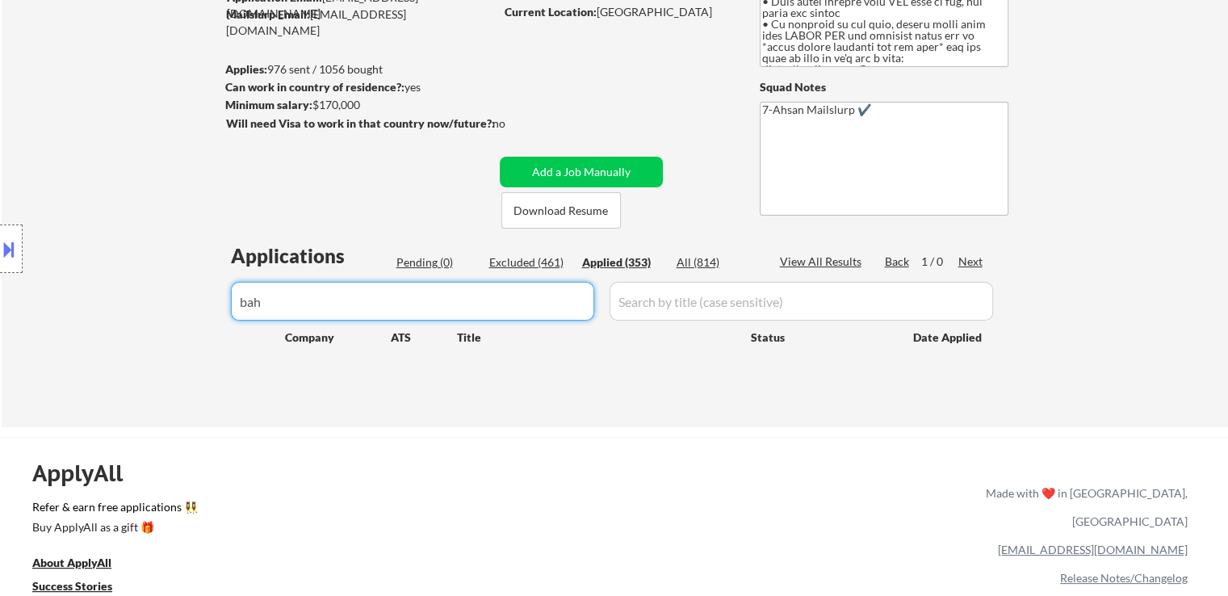
drag, startPoint x: 205, startPoint y: 291, endPoint x: 63, endPoint y: 306, distance: 142.8
click at [65, 305] on body "← Return to /applysquad Mailslurp Inbox Job Search Builder Saurabh Arora User E…" at bounding box center [614, 137] width 1228 height 596
paste input "gdit"
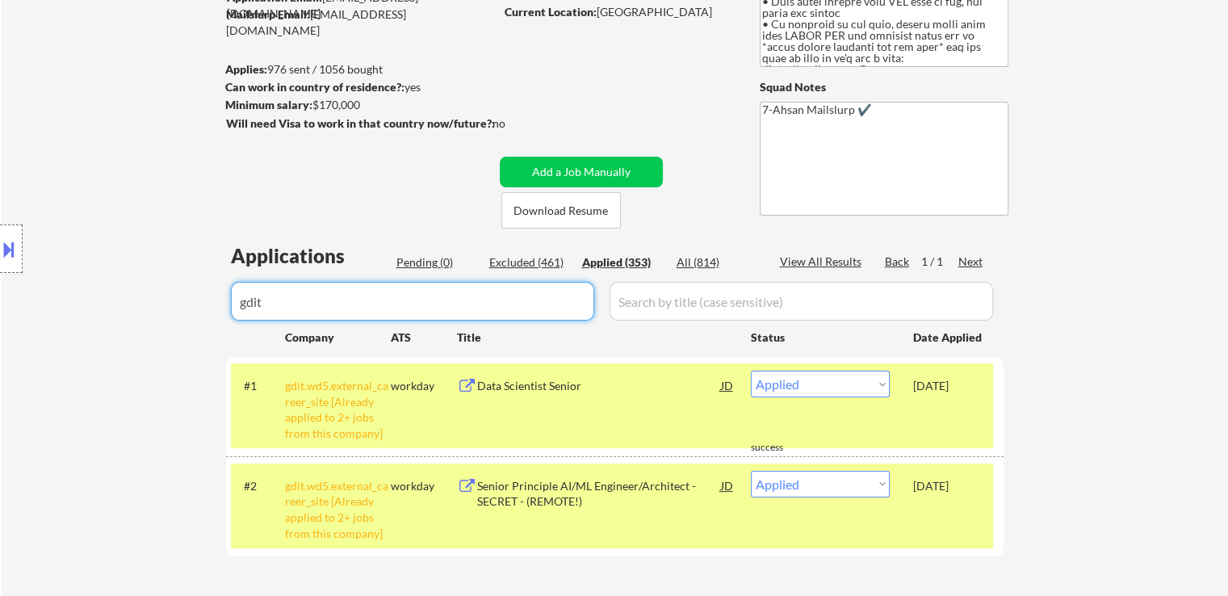
drag, startPoint x: 139, startPoint y: 295, endPoint x: 198, endPoint y: 279, distance: 60.9
click at [83, 298] on body "← Return to /applysquad Mailslurp Inbox Job Search Builder Saurabh Arora User E…" at bounding box center [614, 137] width 1228 height 596
paste input "accenturefederalservices"
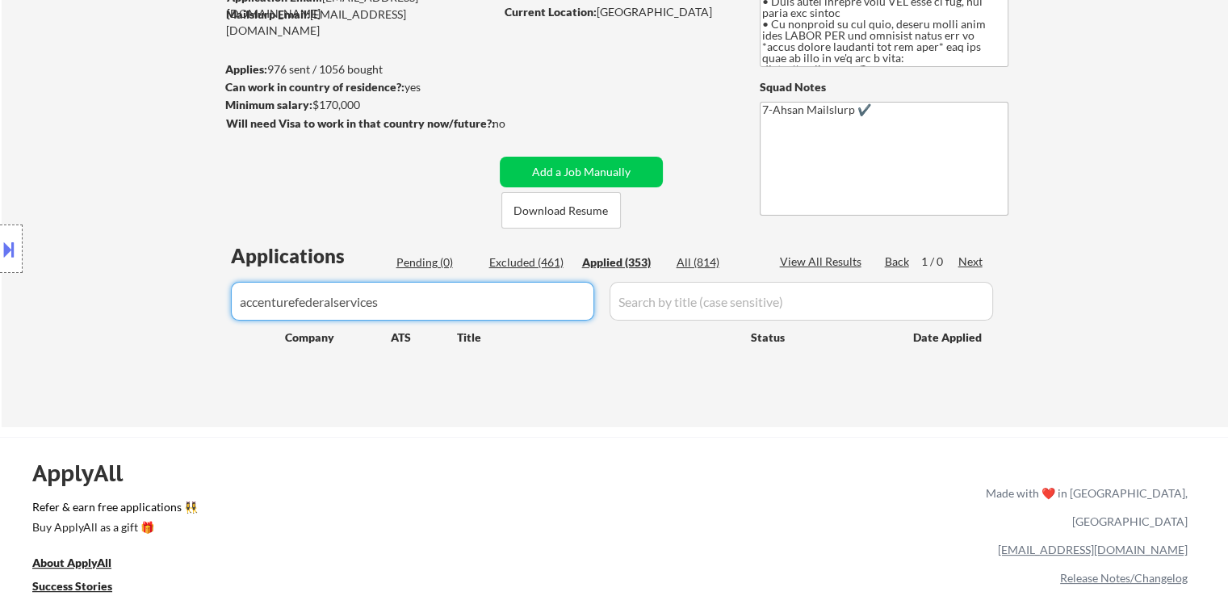
type input "accenturefederalservices"
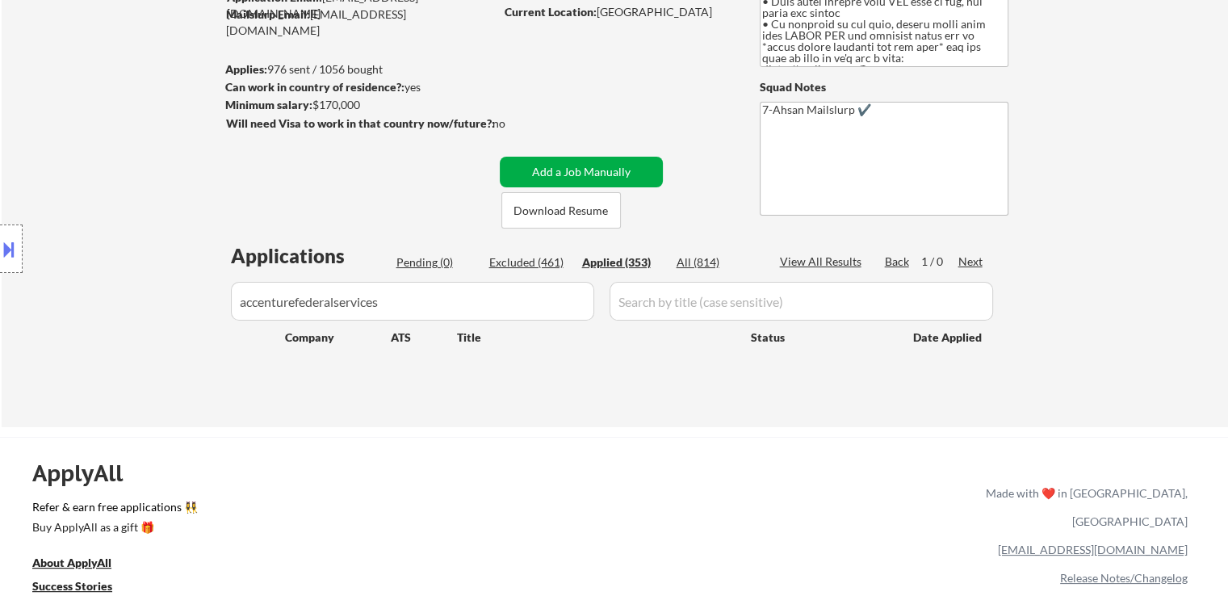
click at [605, 174] on button "Add a Job Manually" at bounding box center [581, 172] width 163 height 31
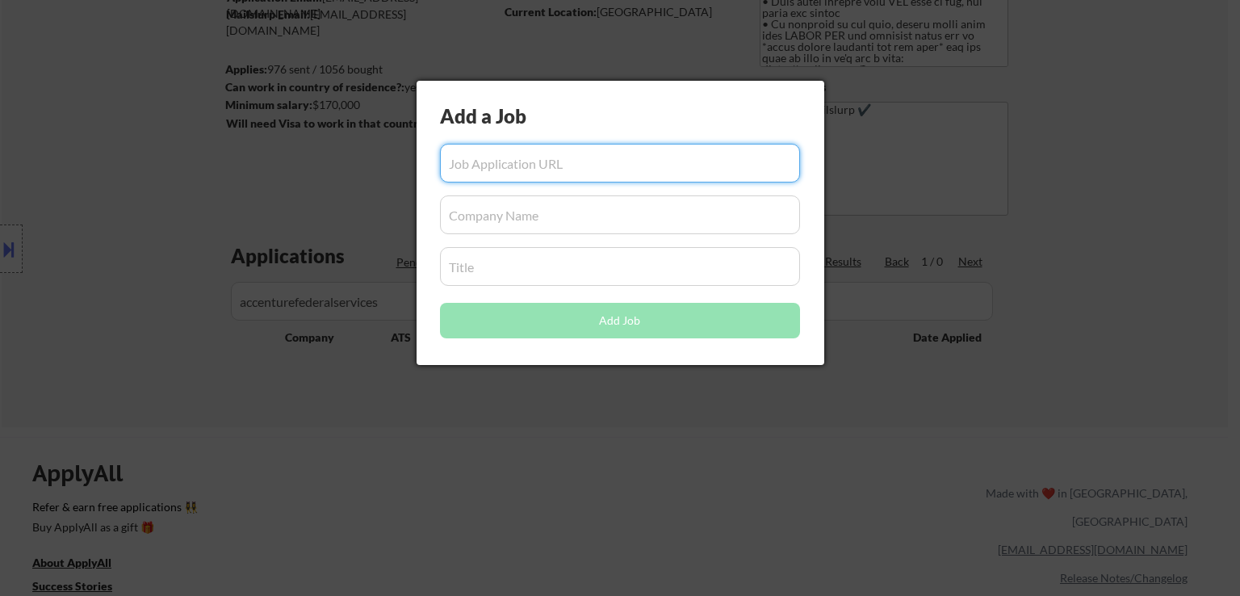
paste input "GenAI Technical Product Lead Senior Manager"
type input "GenAI Technical Product Lead Senior Manager"
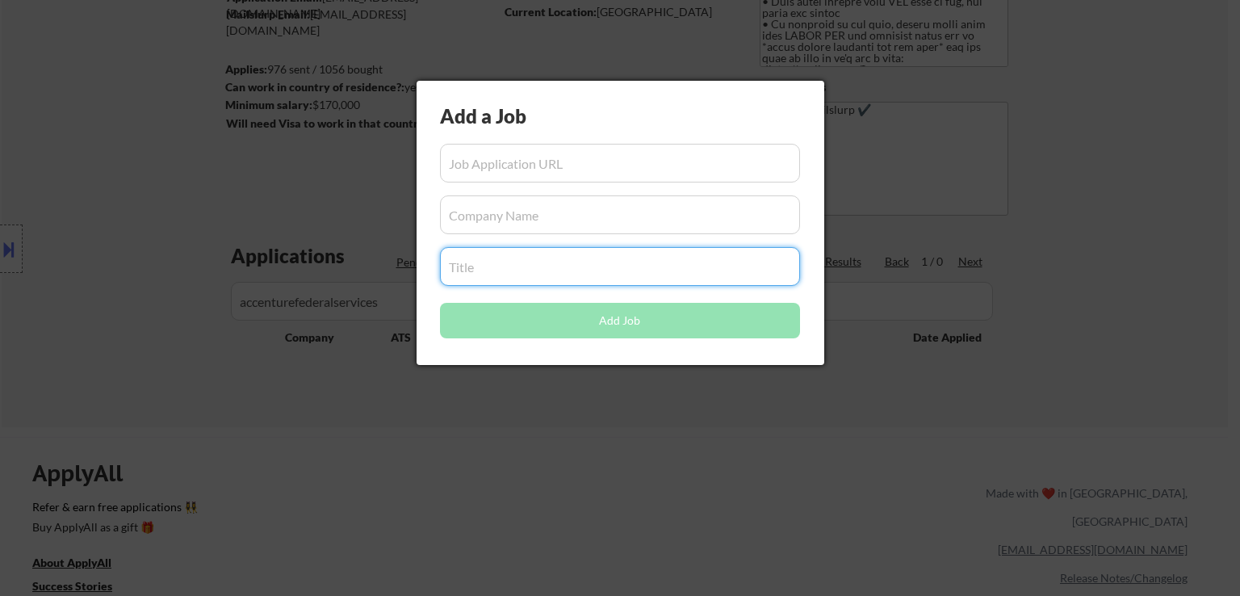
click at [554, 272] on input "input" at bounding box center [620, 266] width 360 height 39
paste input "GenAI Technical Product Lead Senior Manager"
type input "GenAI Technical Product Lead Senior Manager"
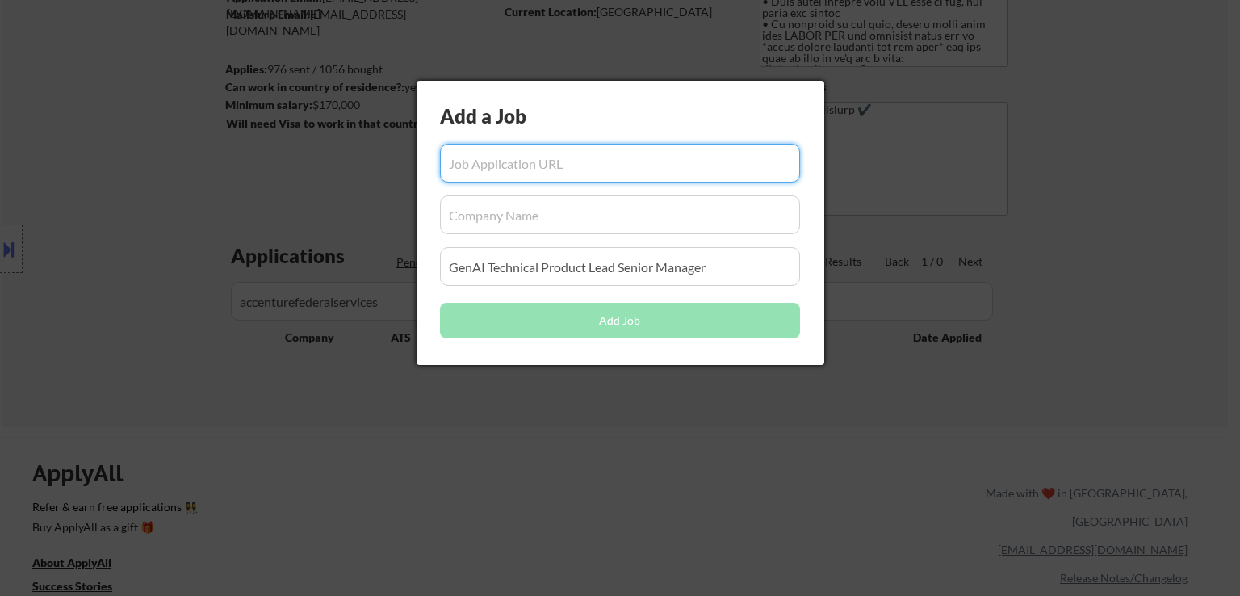
click at [622, 168] on input "input" at bounding box center [620, 163] width 360 height 39
paste input "https://job-boards.greenhouse.io/accenturefederalservices/jobs/4602434006?gh_ji…"
type input "https://job-boards.greenhouse.io/accenturefederalservices/jobs/4602434006?gh_ji…"
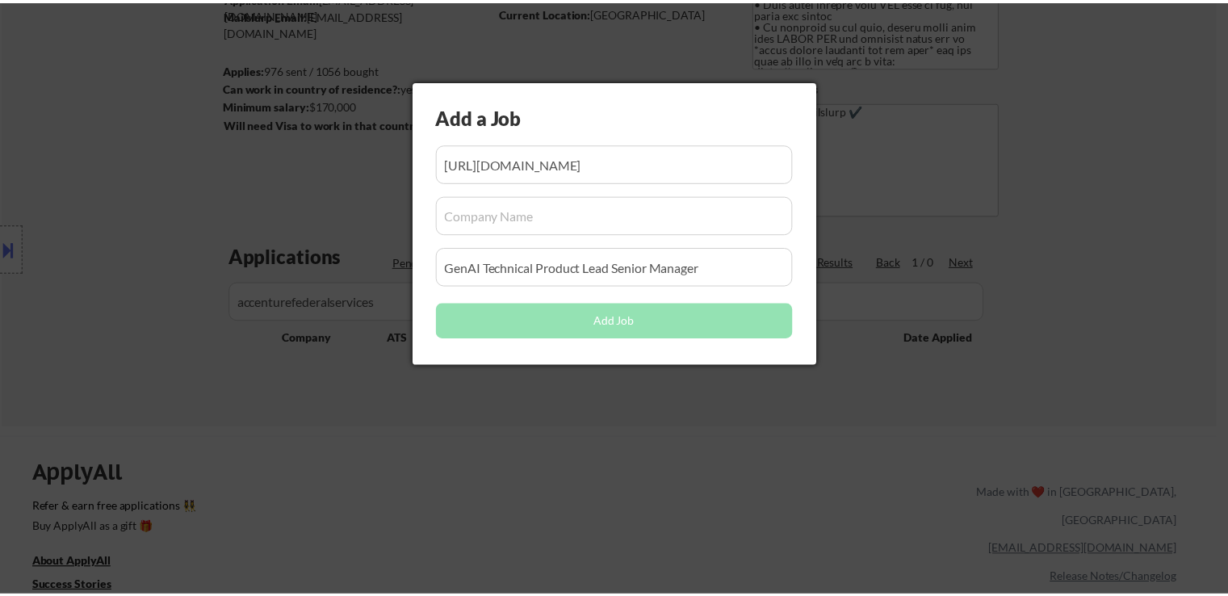
scroll to position [0, 0]
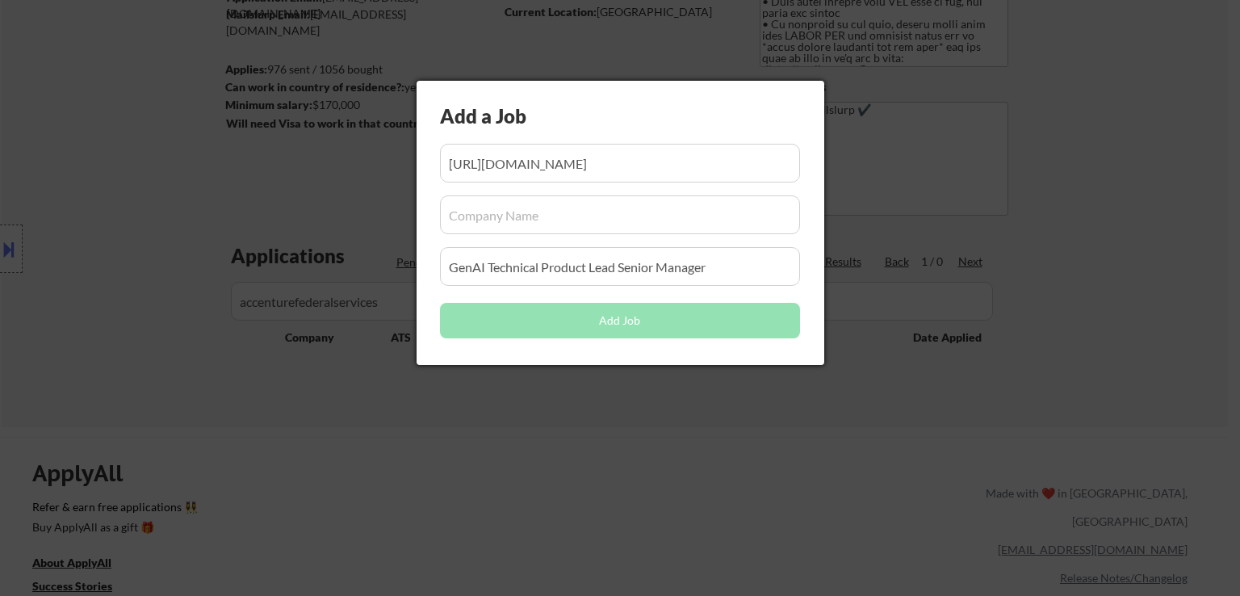
click at [496, 203] on input "input" at bounding box center [620, 214] width 360 height 39
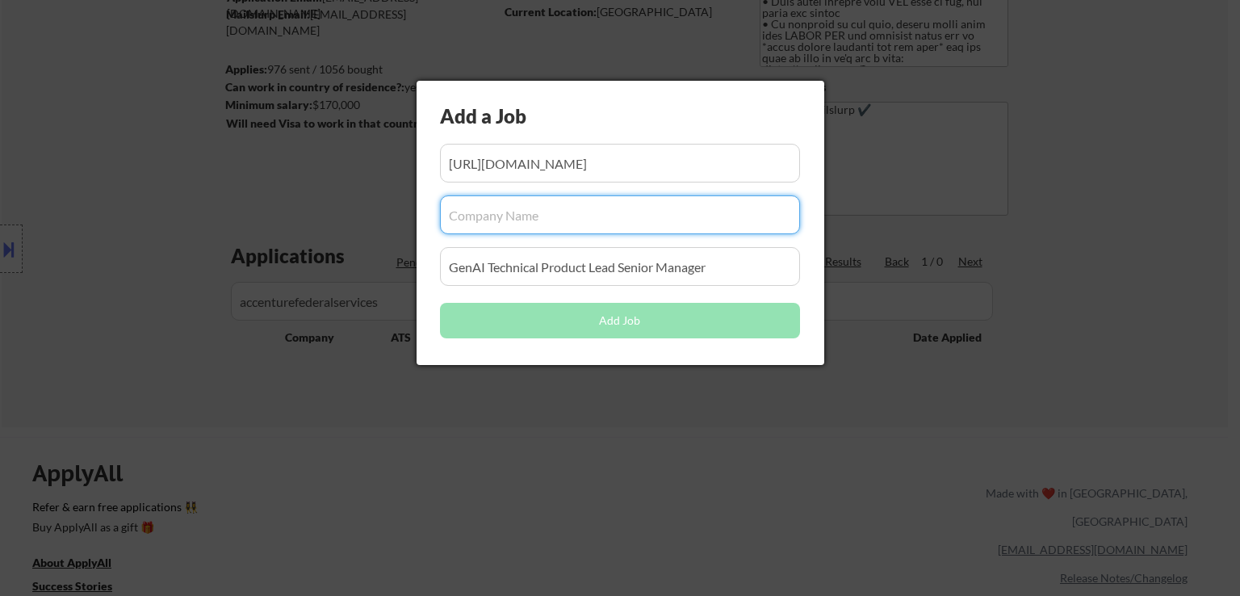
paste input "accenturefederalservices"
type input "accenturefederalservices"
click at [633, 332] on button "Add Job" at bounding box center [620, 321] width 360 height 36
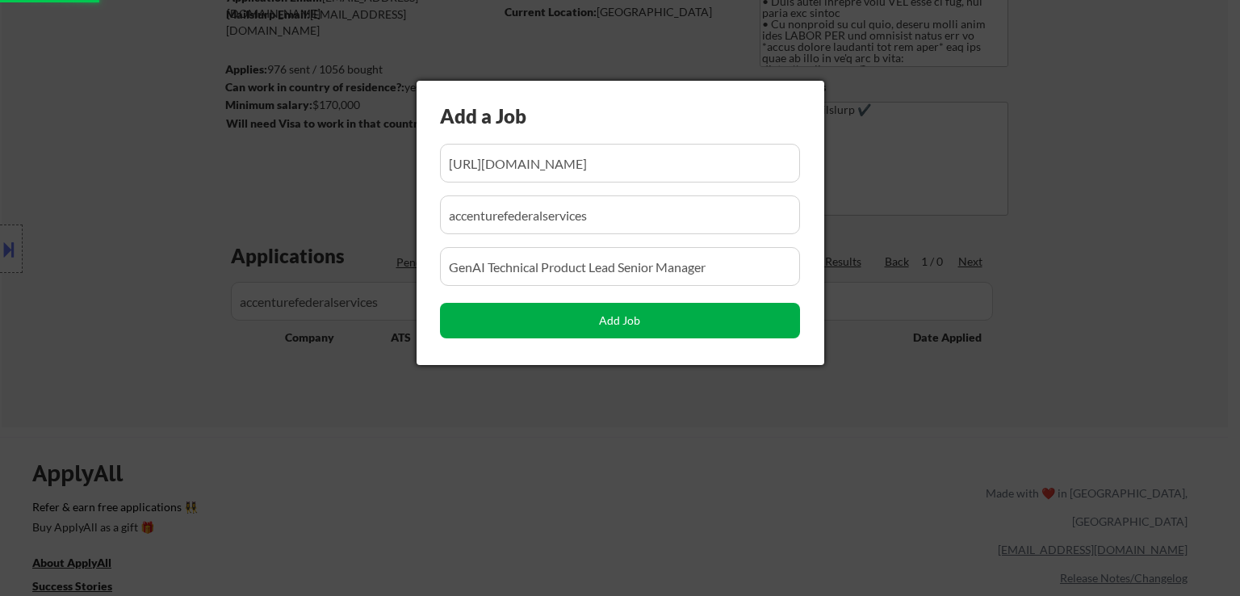
click at [632, 317] on button "Add Job" at bounding box center [620, 321] width 360 height 36
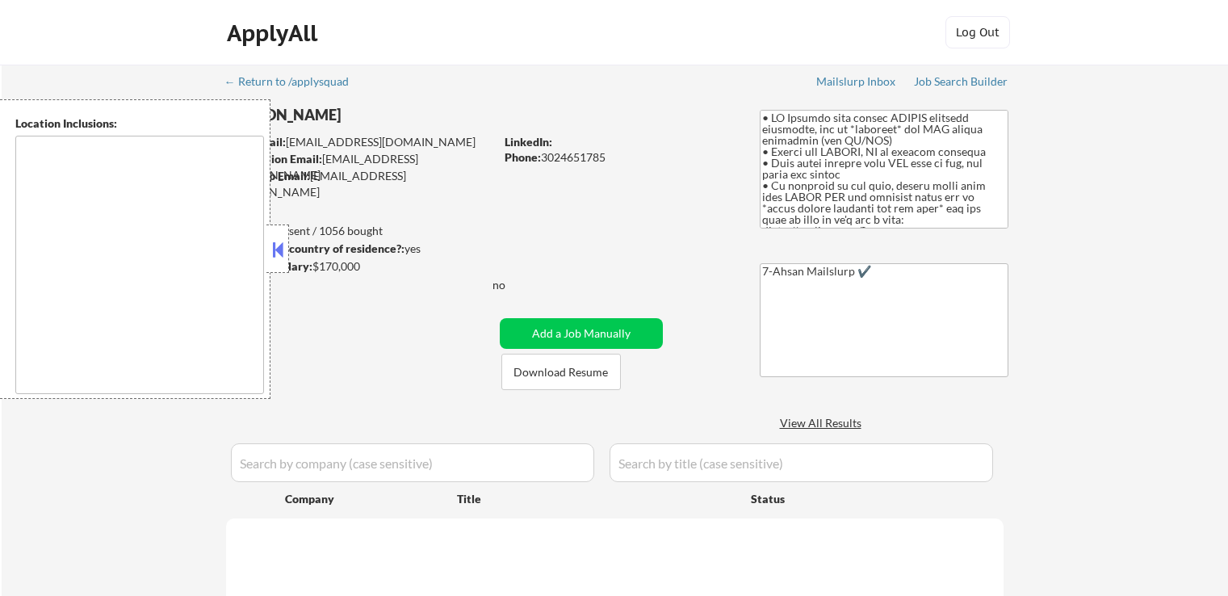
type textarea "[US_STATE]"
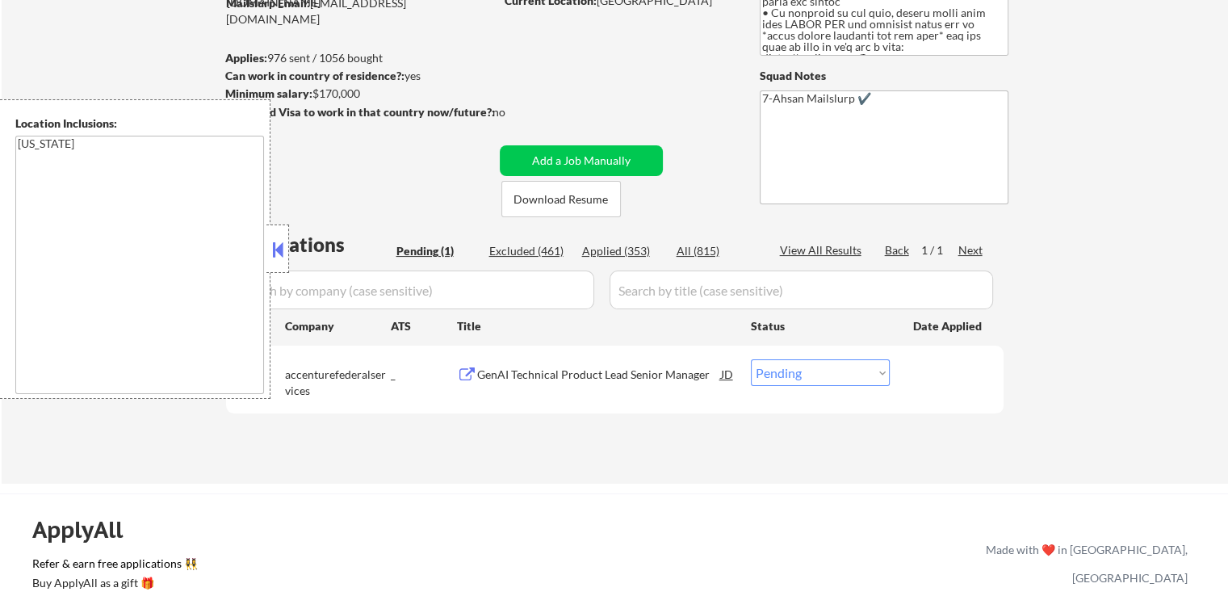
scroll to position [323, 0]
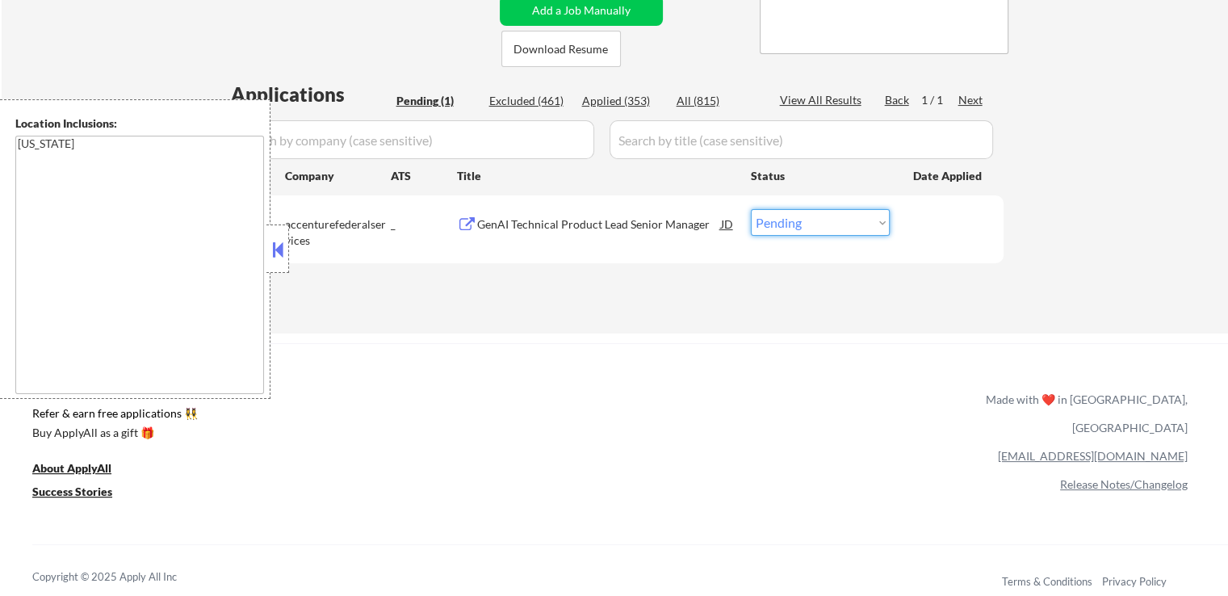
drag, startPoint x: 811, startPoint y: 221, endPoint x: 809, endPoint y: 232, distance: 10.6
click at [811, 221] on select "Choose an option... Pending Applied Excluded (Questions) Excluded (Expired) Exc…" at bounding box center [820, 222] width 139 height 27
select select ""applied""
click at [751, 209] on select "Choose an option... Pending Applied Excluded (Questions) Excluded (Expired) Exc…" at bounding box center [820, 222] width 139 height 27
